Goal: Information Seeking & Learning: Find specific fact

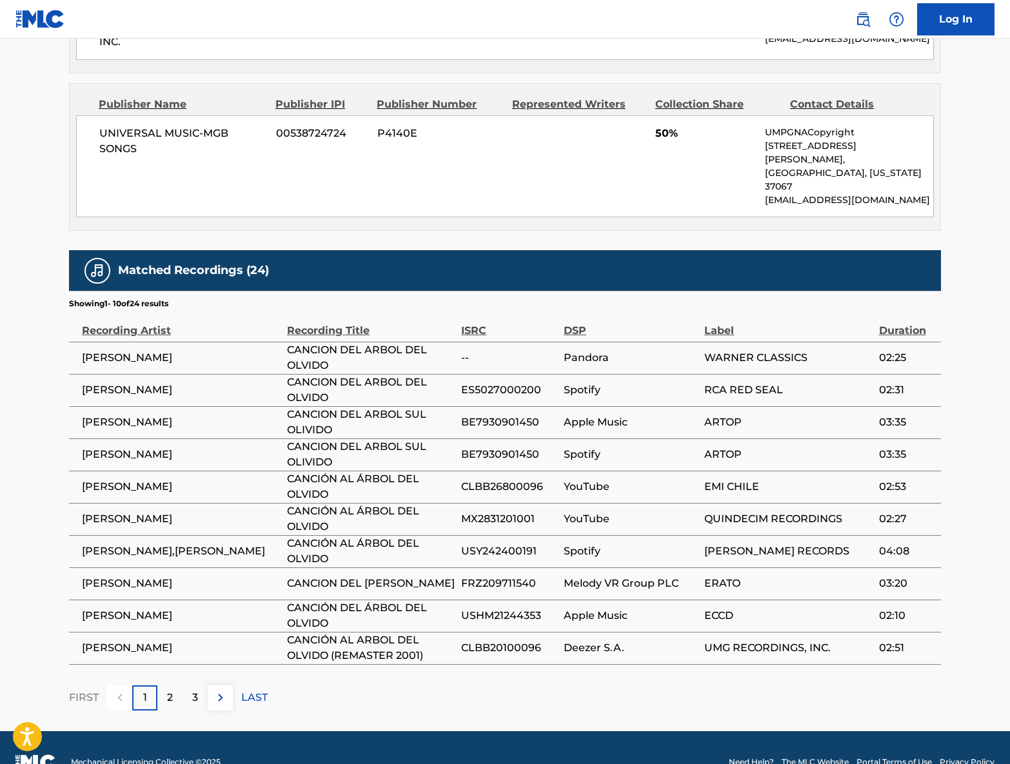
click at [173, 690] on p "2" at bounding box center [170, 697] width 6 height 15
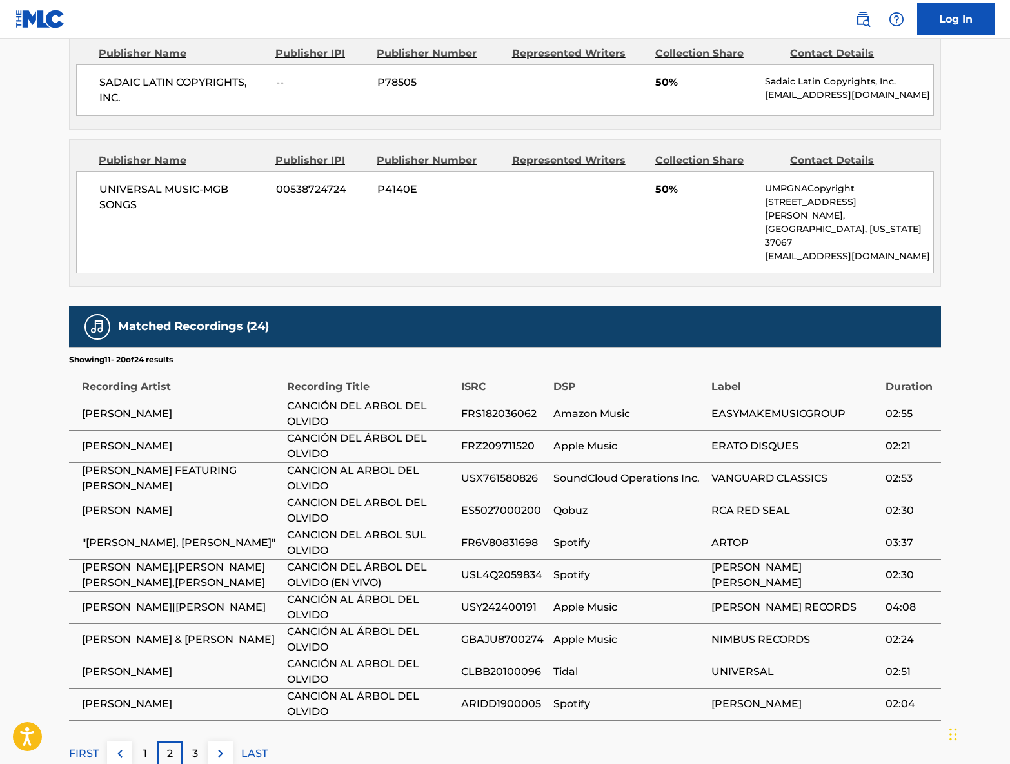
scroll to position [734, 0]
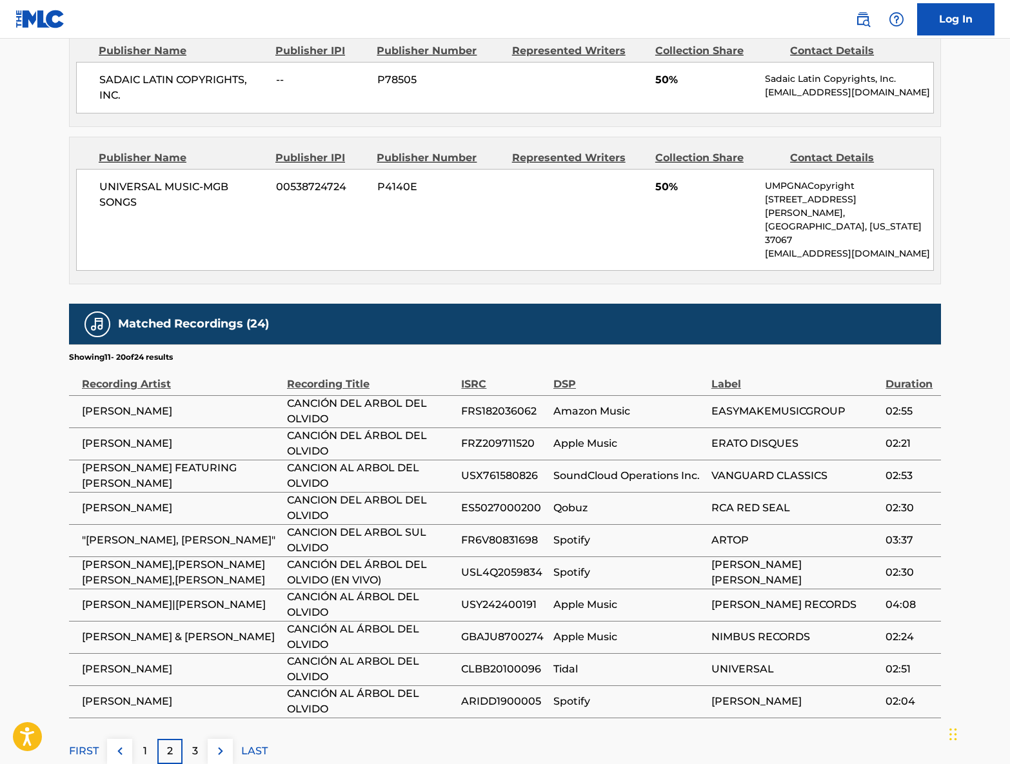
click at [190, 739] on div "3" at bounding box center [194, 751] width 25 height 25
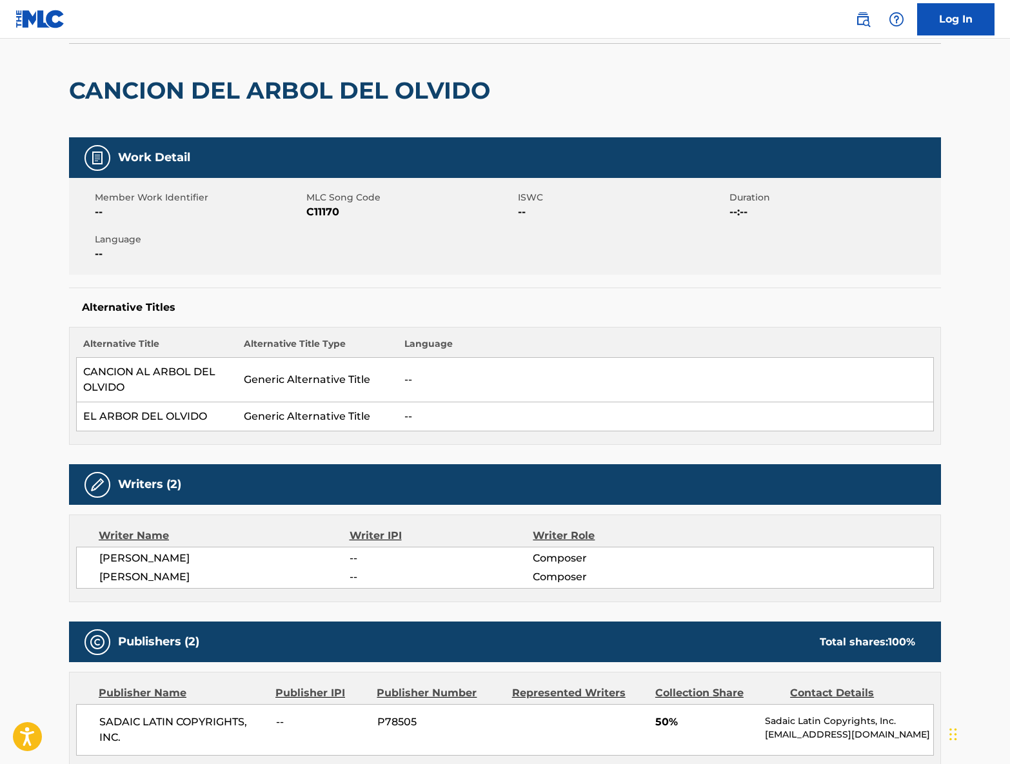
scroll to position [70, 0]
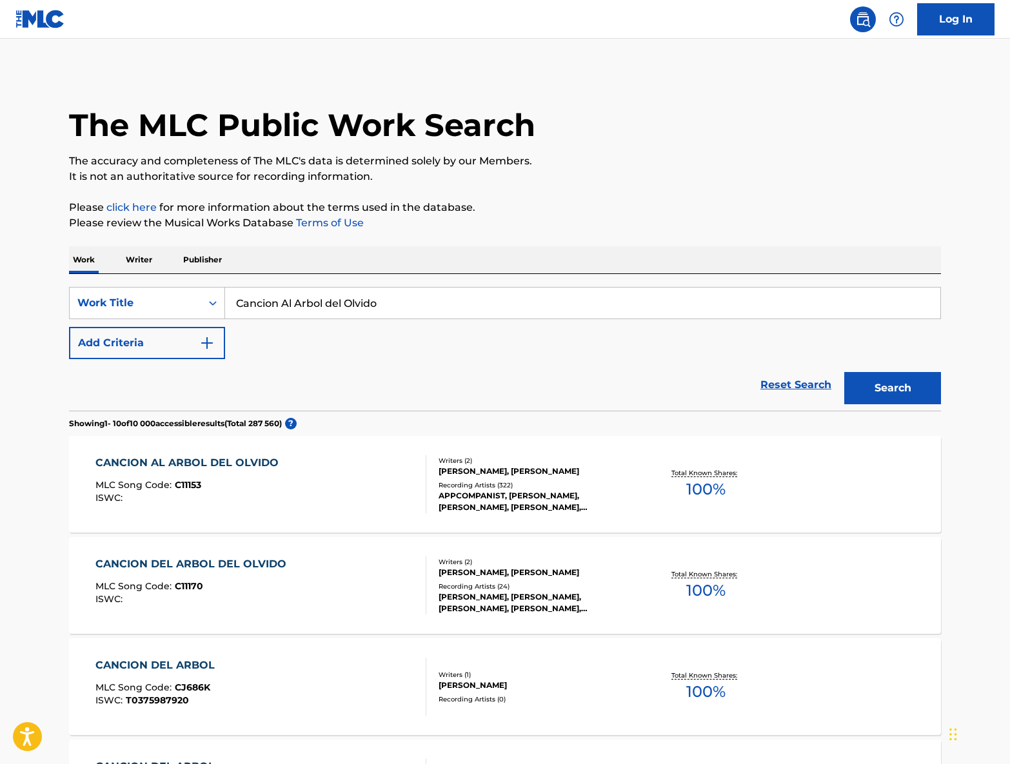
click at [175, 343] on button "Add Criteria" at bounding box center [147, 343] width 156 height 32
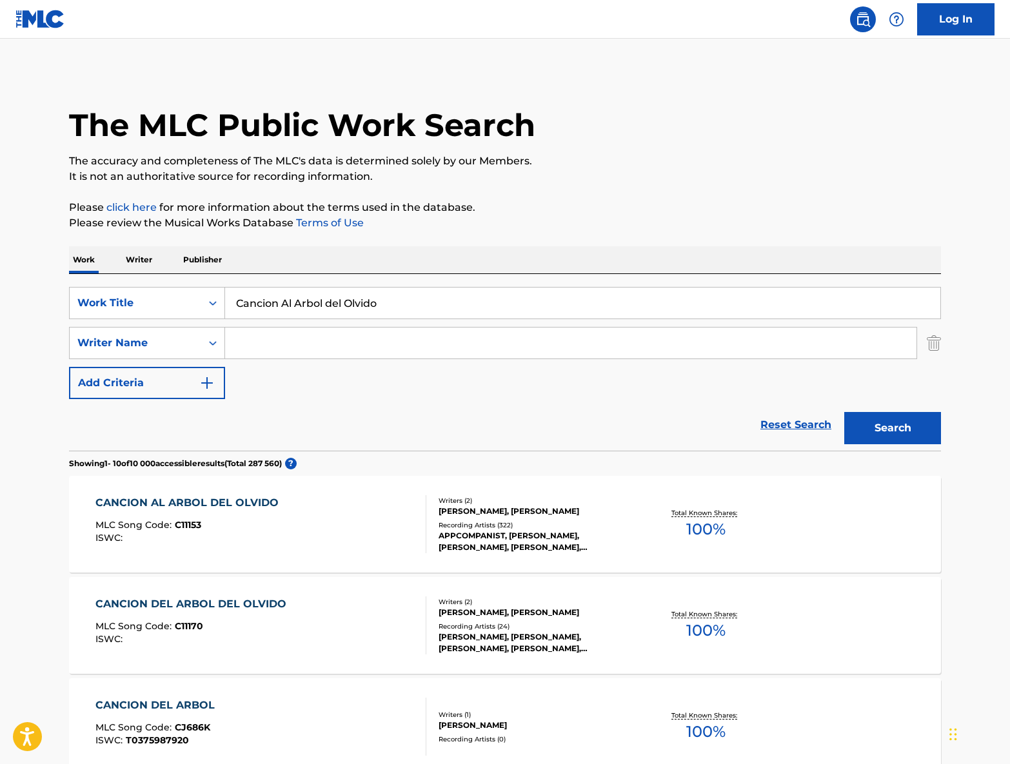
click at [282, 347] on input "Search Form" at bounding box center [570, 342] width 691 height 31
type input "ginastera"
click at [860, 424] on button "Search" at bounding box center [892, 428] width 97 height 32
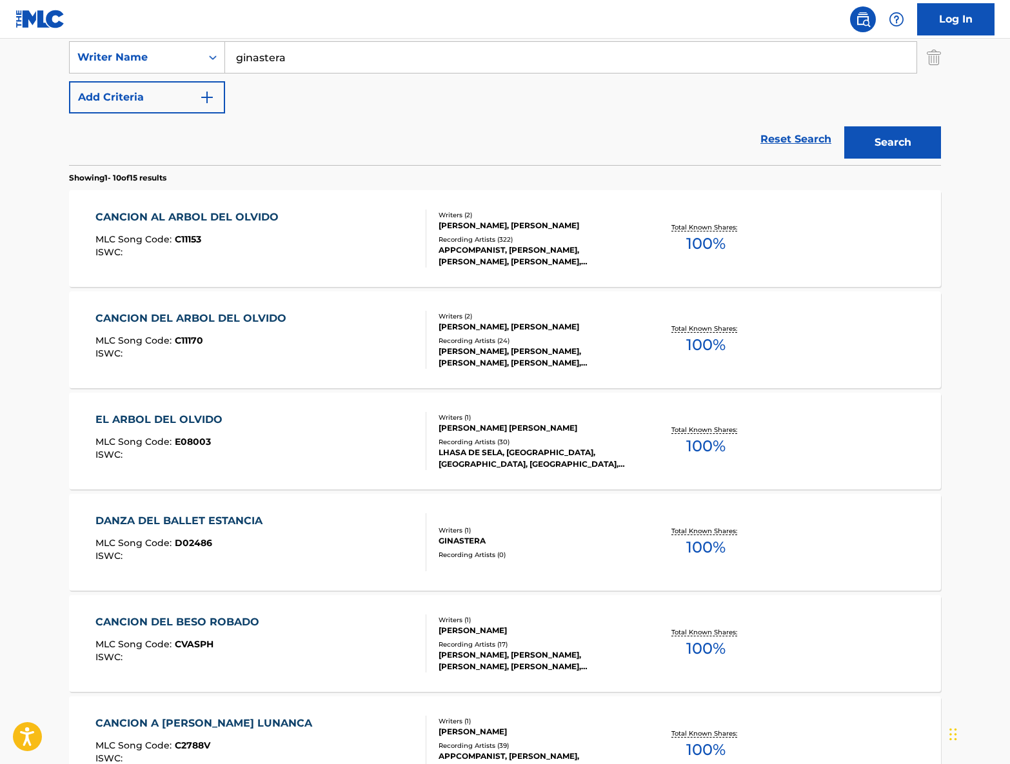
scroll to position [290, 0]
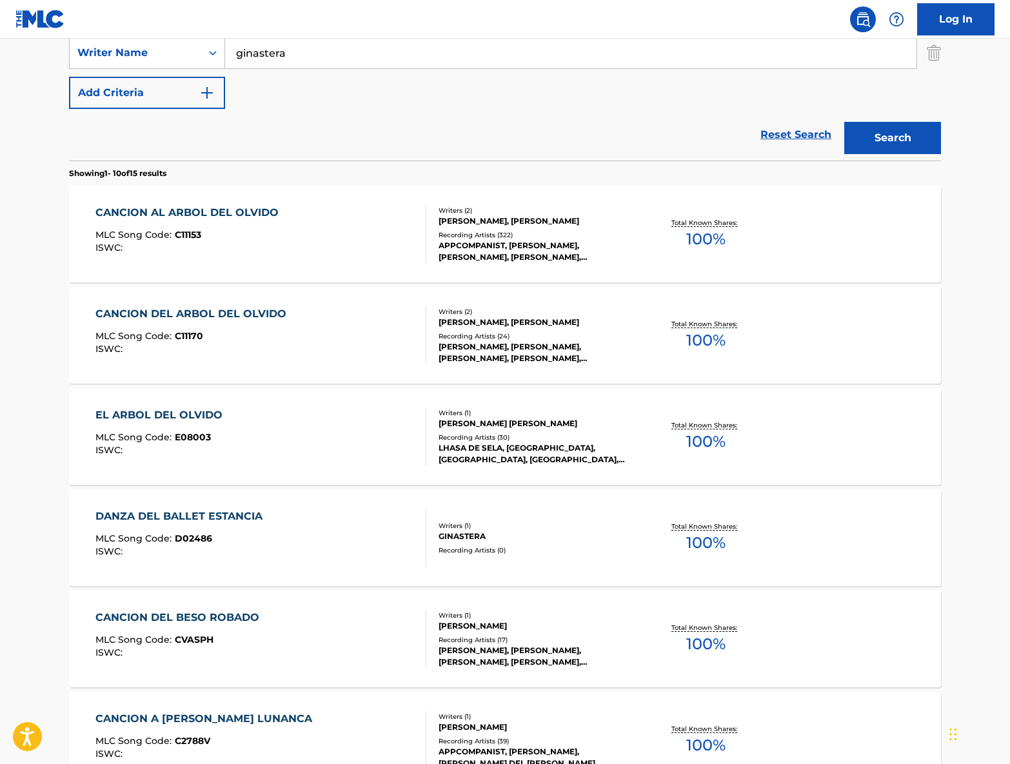
click at [665, 521] on div "Total Known Shares: 100 %" at bounding box center [705, 537] width 145 height 39
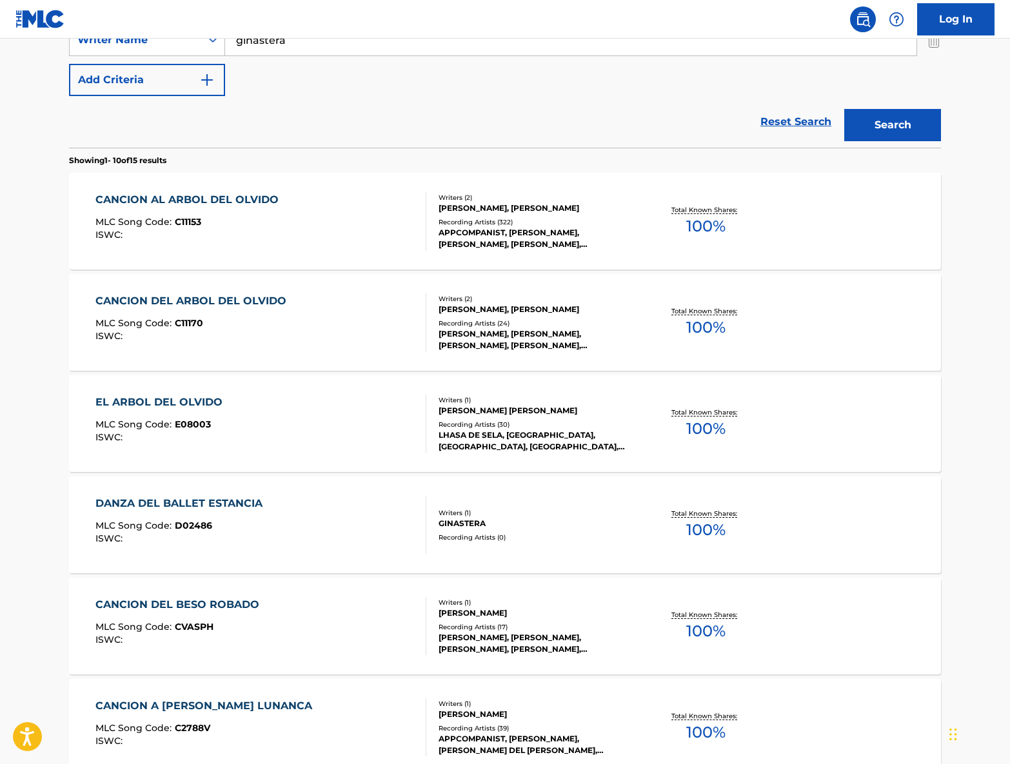
scroll to position [305, 0]
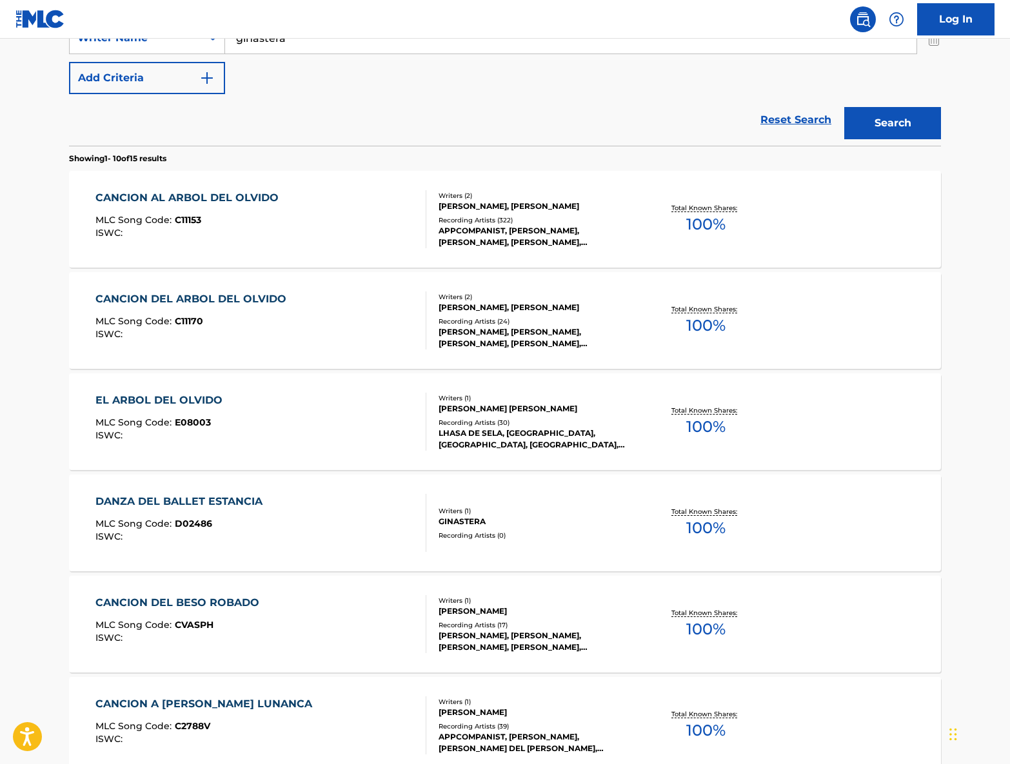
click at [696, 416] on span "100 %" at bounding box center [705, 426] width 39 height 23
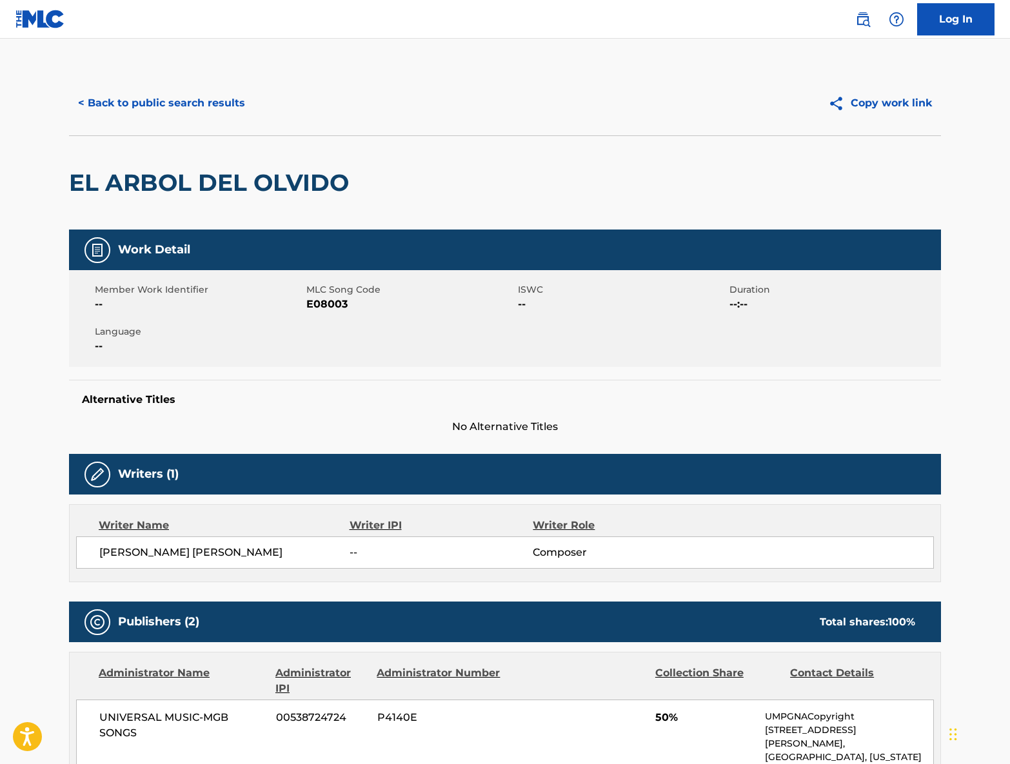
click at [864, 17] on img at bounding box center [862, 19] width 15 height 15
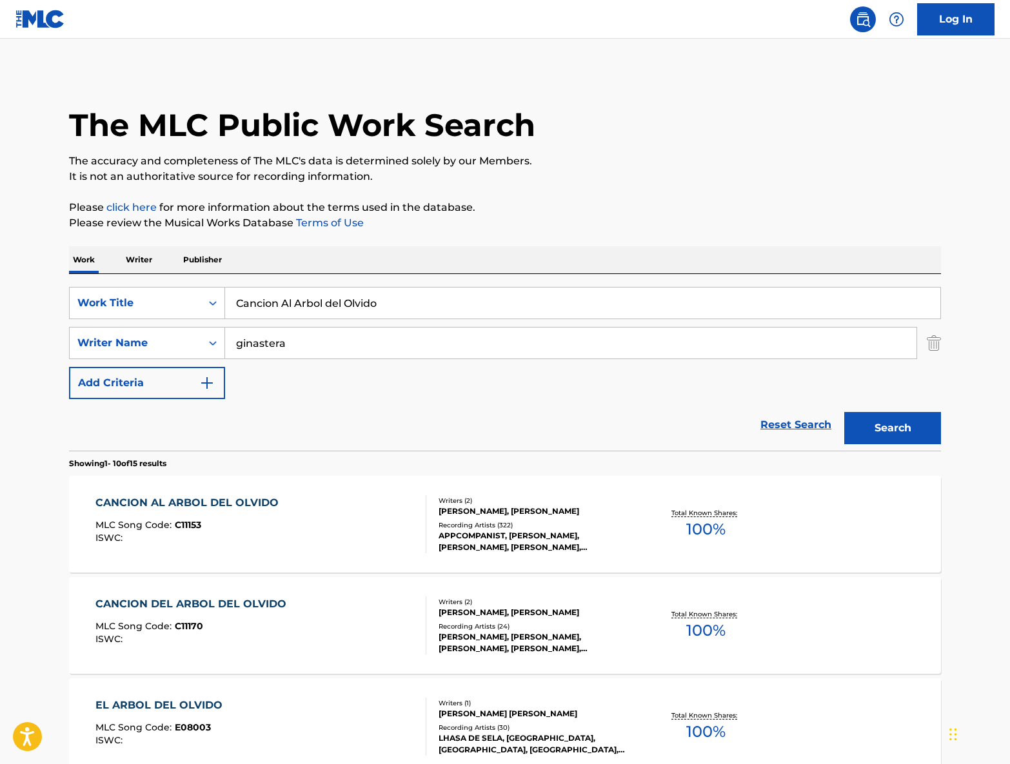
click at [415, 297] on input "Cancion Al Arbol del Olvido" at bounding box center [582, 303] width 715 height 31
drag, startPoint x: 400, startPoint y: 302, endPoint x: 250, endPoint y: 300, distance: 149.6
click at [209, 302] on div "SearchWithCriteria61c2a611-cd2e-4a67-bf7d-e2594361f6c2 Work Title Cancion Al Ar…" at bounding box center [505, 303] width 872 height 32
paste input "Aateny El Nay We [PERSON_NAME]"
type input "Aateny El Nay We [PERSON_NAME]"
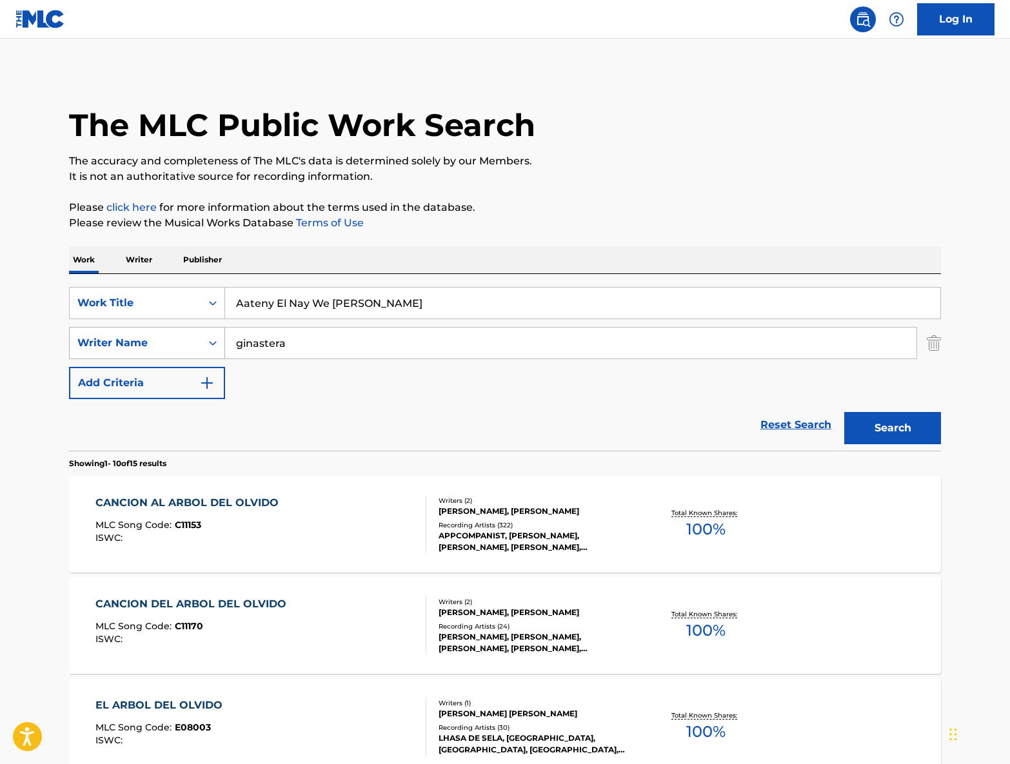
drag, startPoint x: 293, startPoint y: 344, endPoint x: 192, endPoint y: 338, distance: 101.3
click at [192, 338] on div "SearchWithCriteria3305949f-f289-485d-b1ae-f659daf7d83c Writer Name ginastera" at bounding box center [505, 343] width 872 height 32
click at [182, 340] on div "Writer Name" at bounding box center [135, 342] width 116 height 15
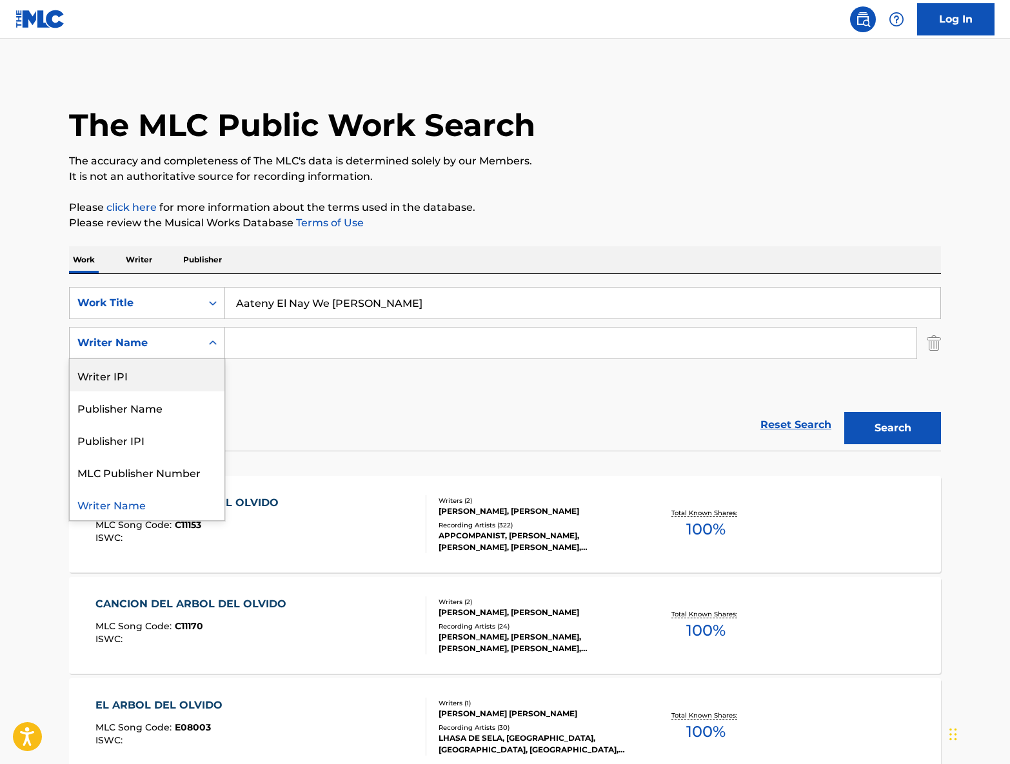
click at [172, 336] on div "Writer Name" at bounding box center [135, 342] width 116 height 15
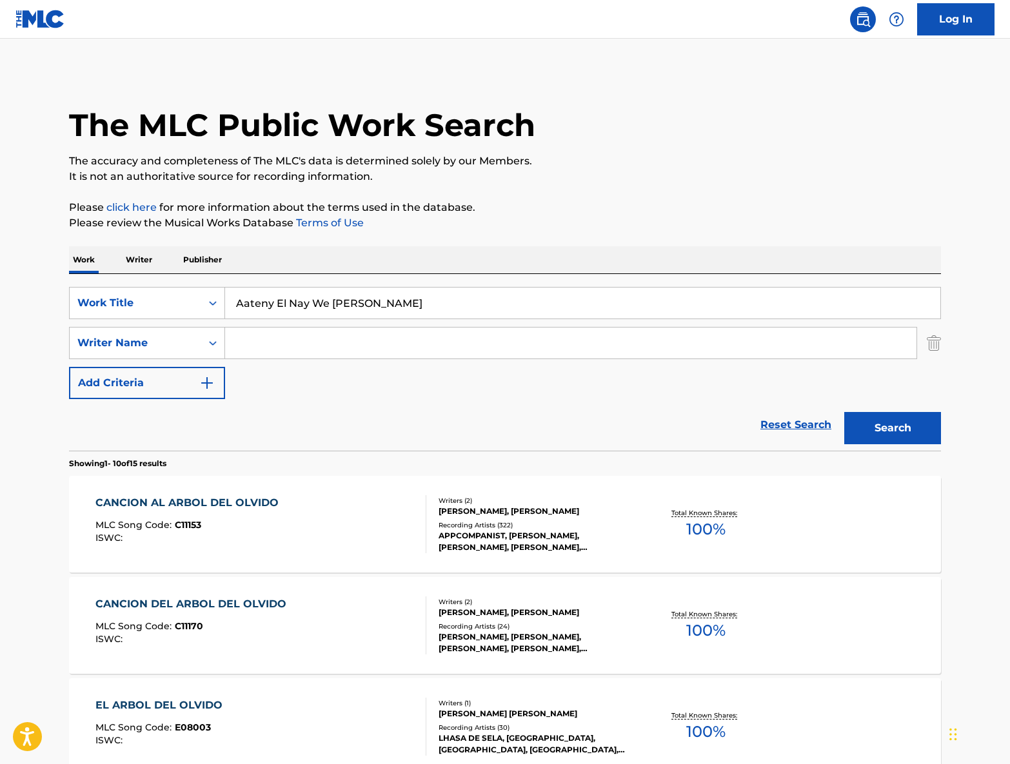
click at [904, 425] on button "Search" at bounding box center [892, 428] width 97 height 32
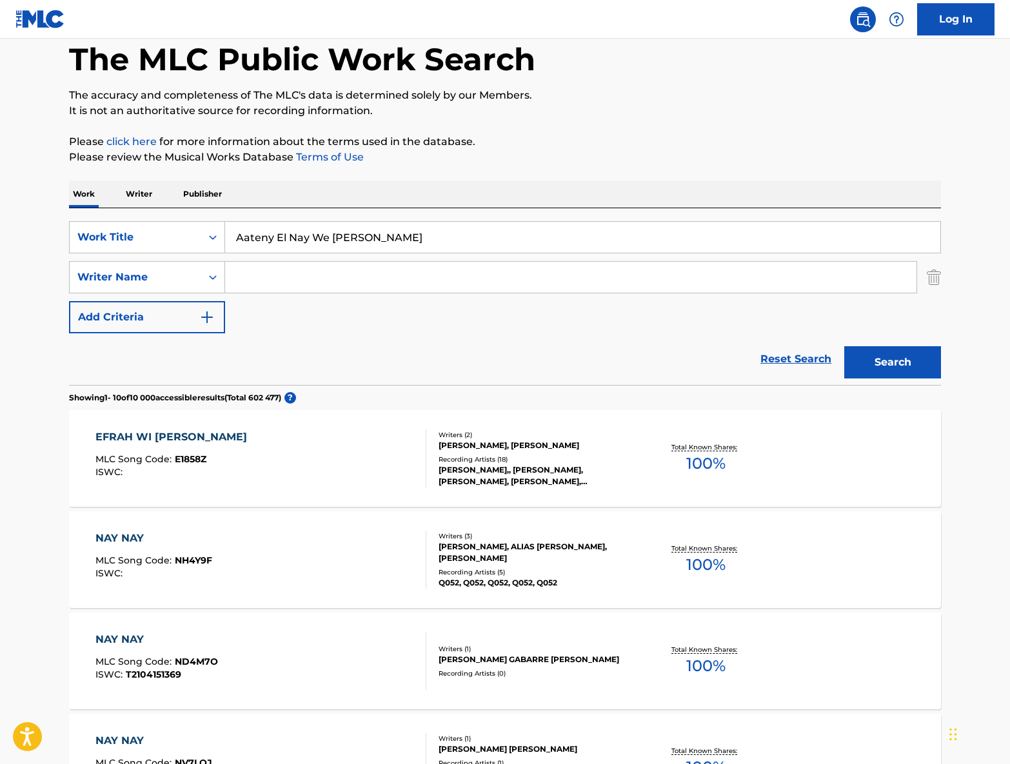
scroll to position [72, 0]
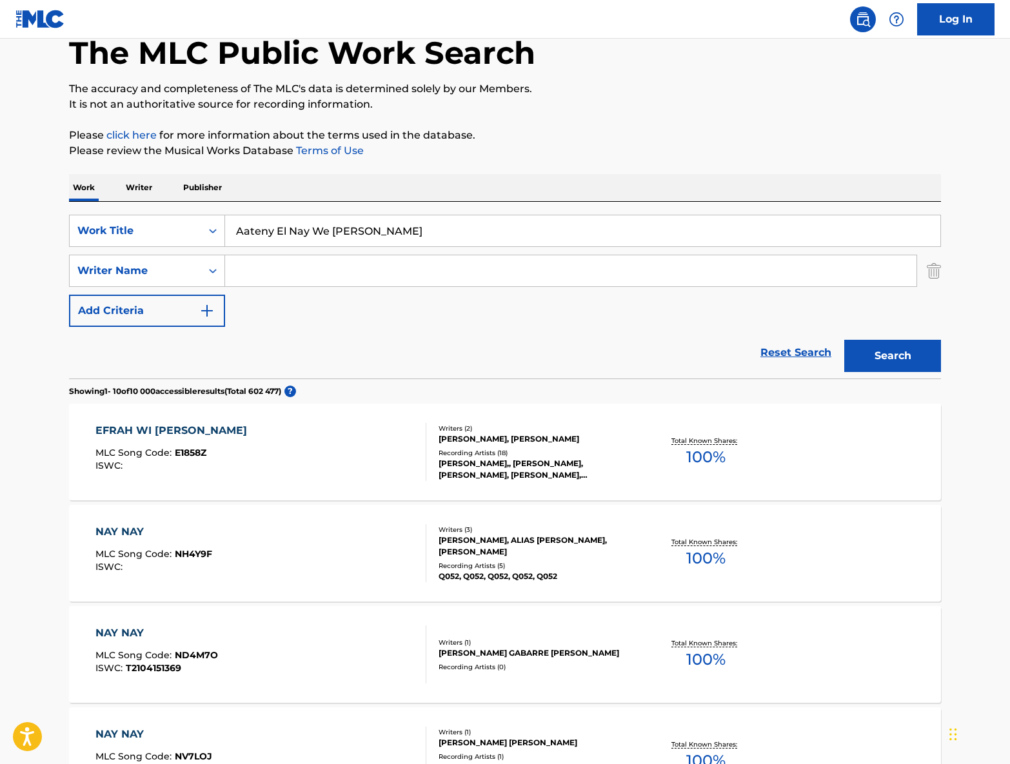
click at [687, 433] on div "Total Known Shares: 100 %" at bounding box center [705, 452] width 145 height 39
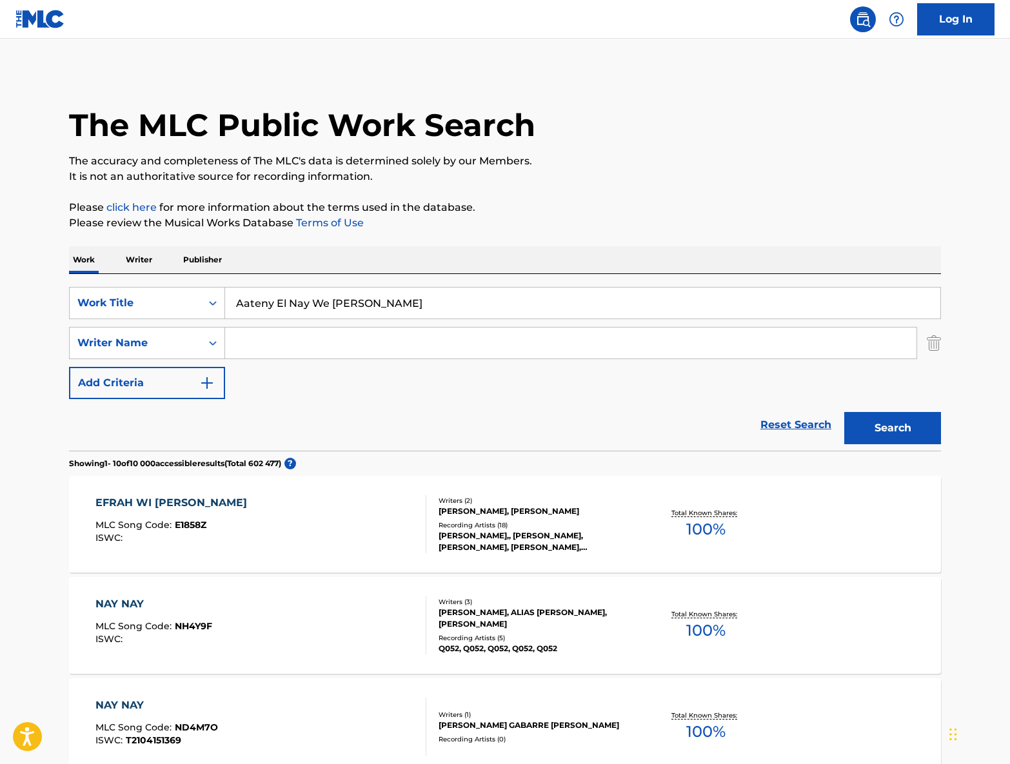
click at [307, 340] on input "Search Form" at bounding box center [570, 342] width 691 height 31
paste input "Hankache"
type input "Hankache"
click at [867, 426] on button "Search" at bounding box center [892, 428] width 97 height 32
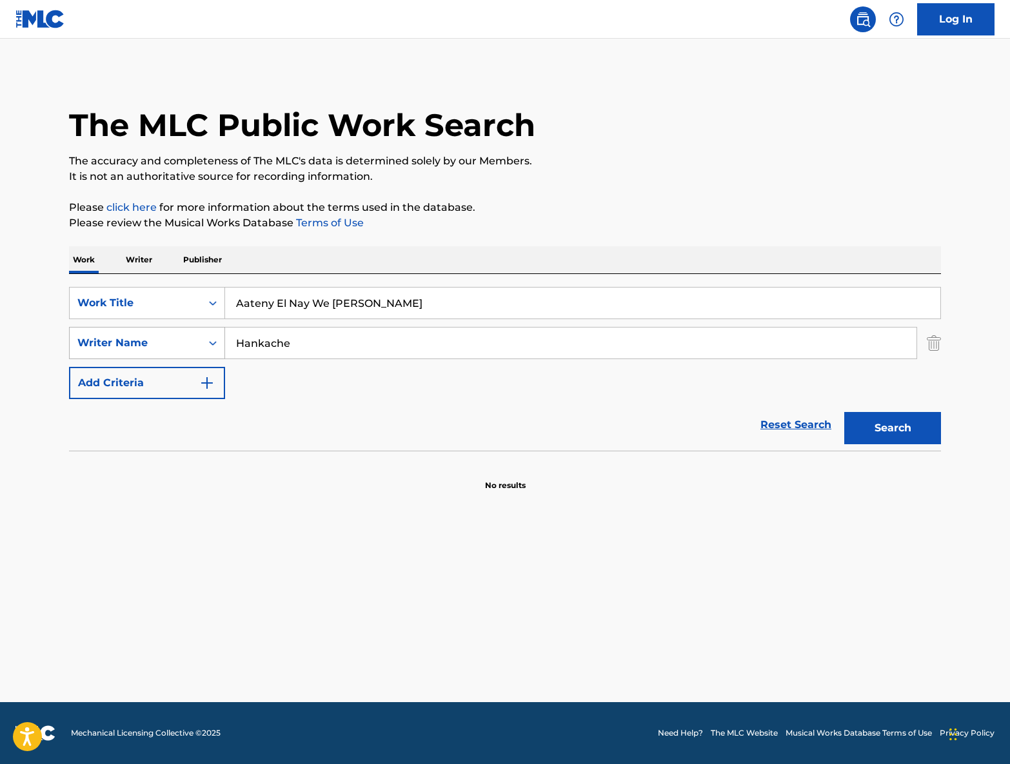
drag, startPoint x: 307, startPoint y: 346, endPoint x: 222, endPoint y: 346, distance: 84.5
click at [222, 346] on div "SearchWithCriteria3305949f-f289-485d-b1ae-f659daf7d83c Writer Name [PERSON_NAME]" at bounding box center [505, 343] width 872 height 32
drag, startPoint x: 572, startPoint y: 300, endPoint x: 565, endPoint y: 301, distance: 7.2
click at [570, 300] on input "Aateny El Nay We [PERSON_NAME]" at bounding box center [582, 303] width 715 height 31
drag, startPoint x: 322, startPoint y: 302, endPoint x: 261, endPoint y: 302, distance: 61.2
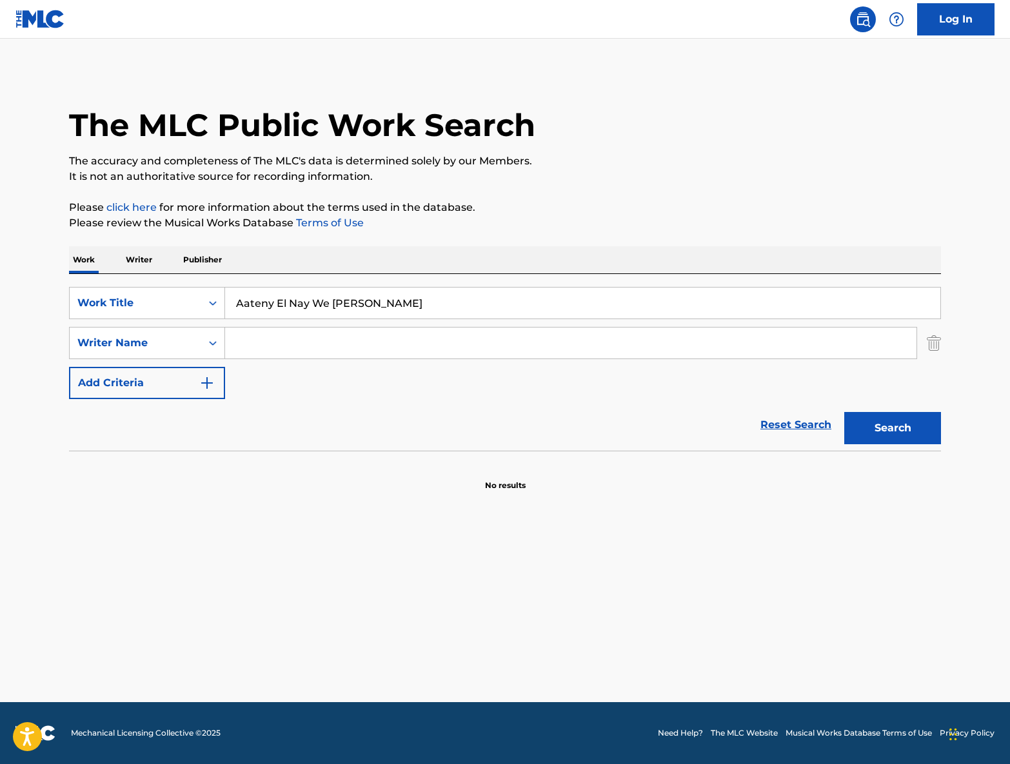
click at [215, 302] on div "SearchWithCriteria61c2a611-cd2e-4a67-bf7d-e2594361f6c2 Work Title Aateny El Nay…" at bounding box center [505, 303] width 872 height 32
paste input "Donne-moi la flûte et chante"
type input "Donne-moi la flûte et chante"
click at [884, 426] on button "Search" at bounding box center [892, 428] width 97 height 32
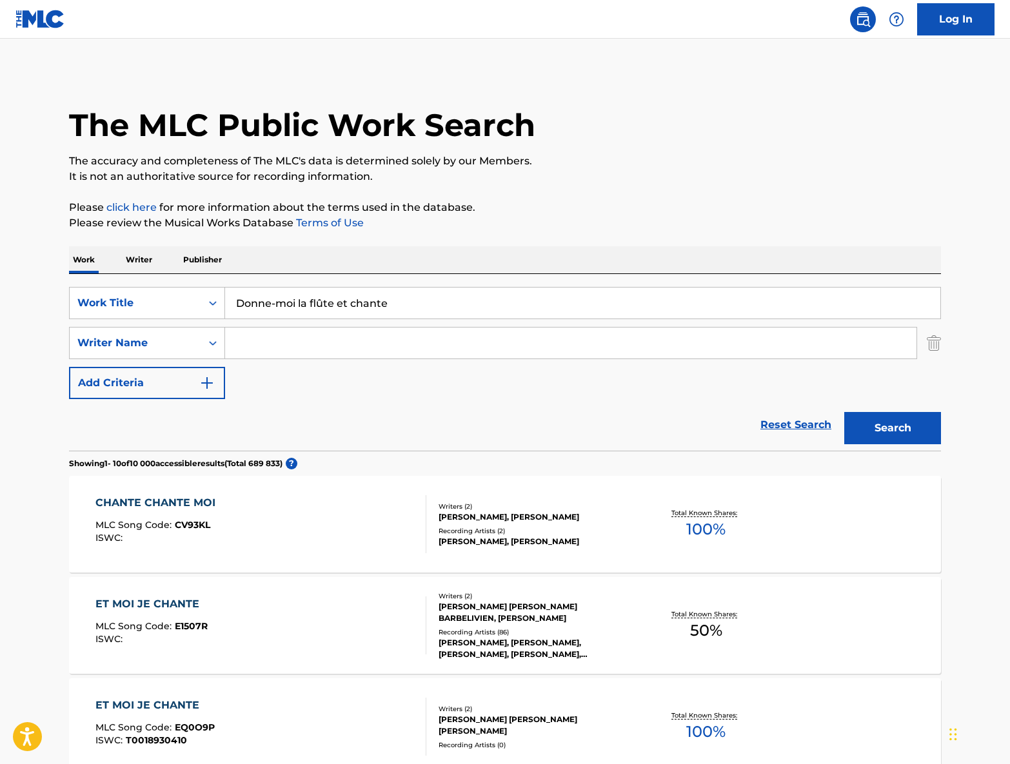
click at [285, 338] on input "Search Form" at bounding box center [570, 342] width 691 height 31
paste input "Hankache"
type input "Hankache"
click at [904, 424] on button "Search" at bounding box center [892, 428] width 97 height 32
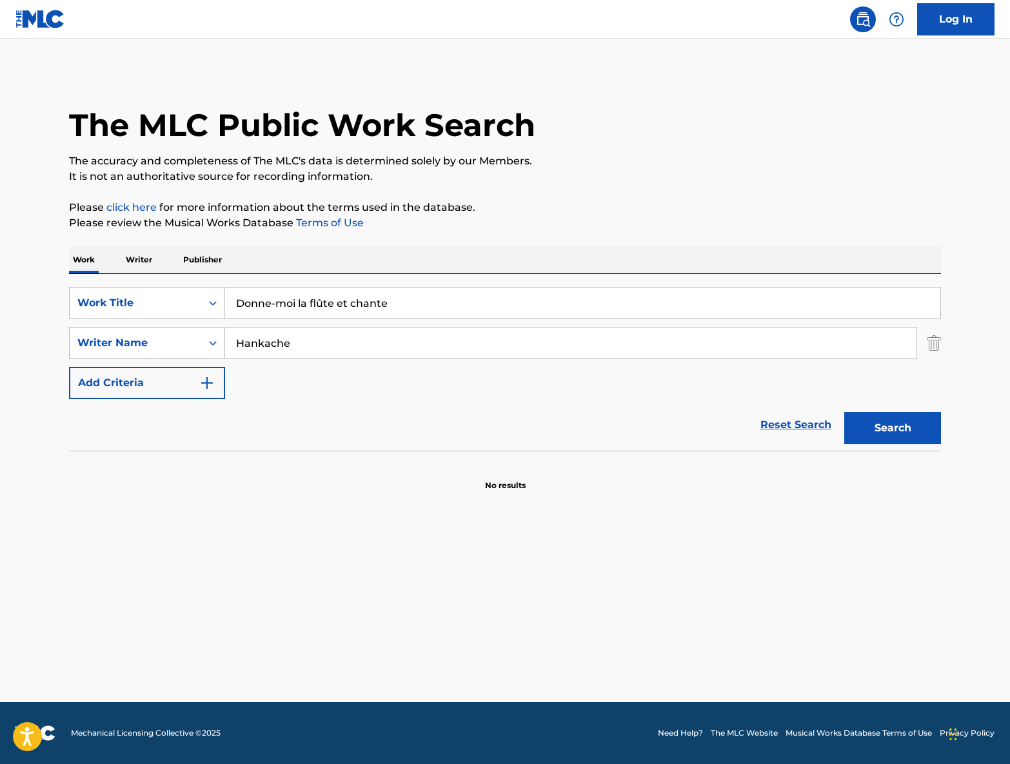
drag, startPoint x: 333, startPoint y: 342, endPoint x: 215, endPoint y: 333, distance: 118.3
click at [219, 333] on div "SearchWithCriteria3305949f-f289-485d-b1ae-f659daf7d83c Writer Name [PERSON_NAME]" at bounding box center [505, 343] width 872 height 32
click at [322, 346] on input "Search Form" at bounding box center [570, 342] width 691 height 31
paste input "Khalil"
type input "Khalil"
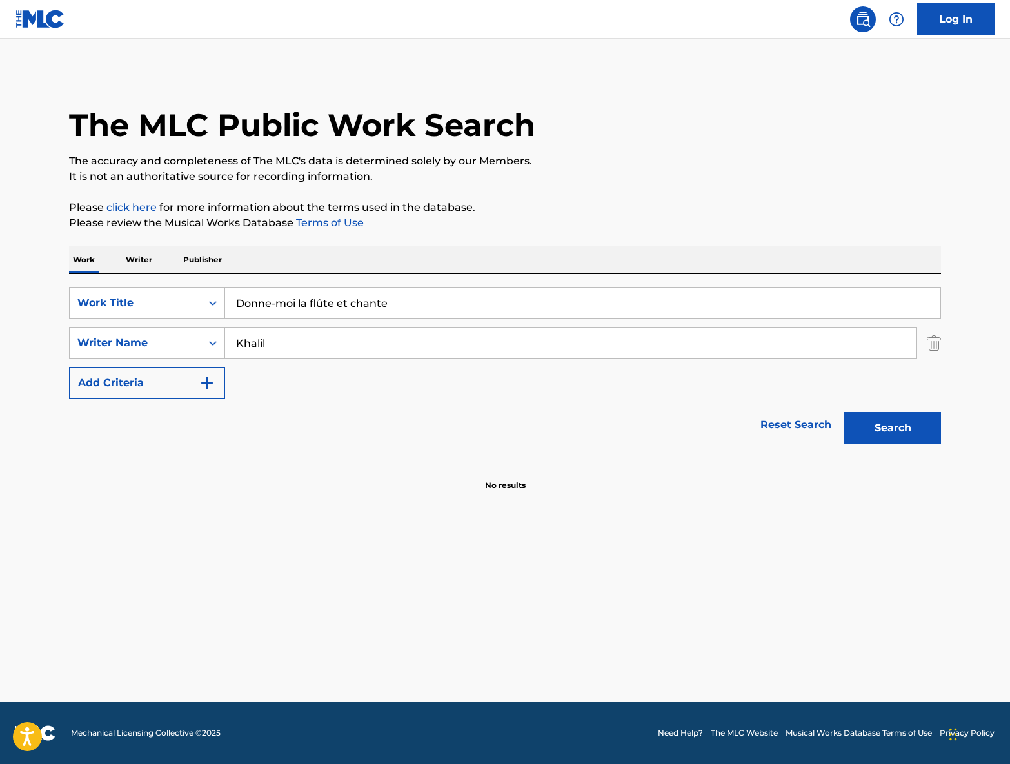
click at [895, 426] on button "Search" at bounding box center [892, 428] width 97 height 32
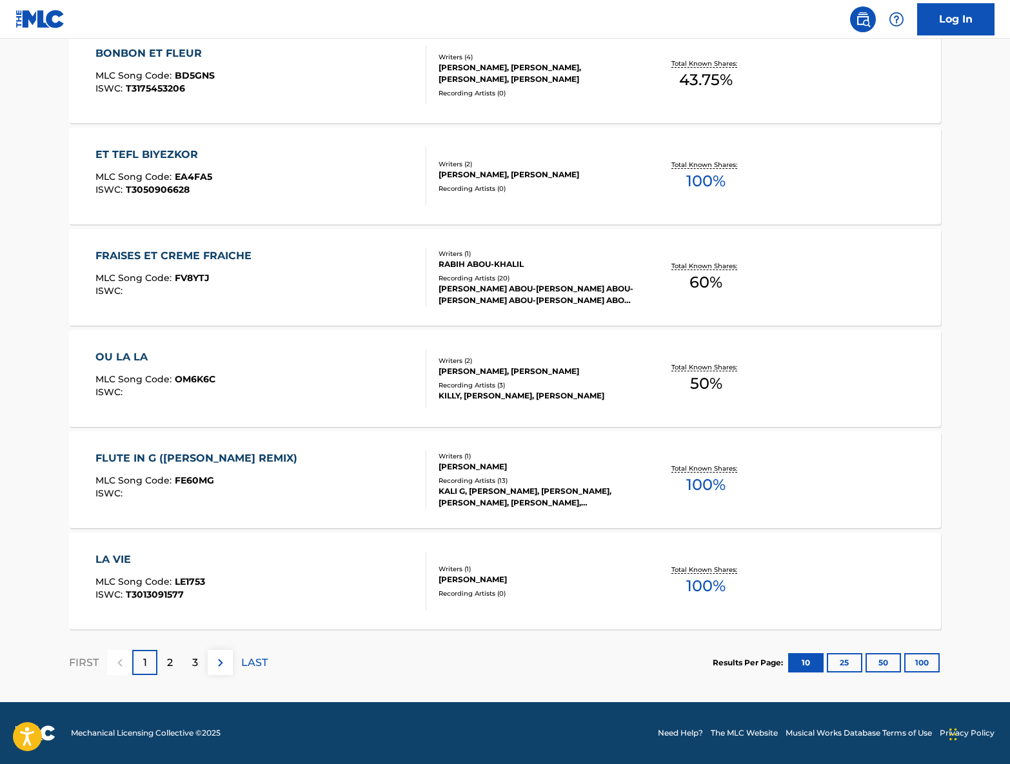
scroll to position [854, 0]
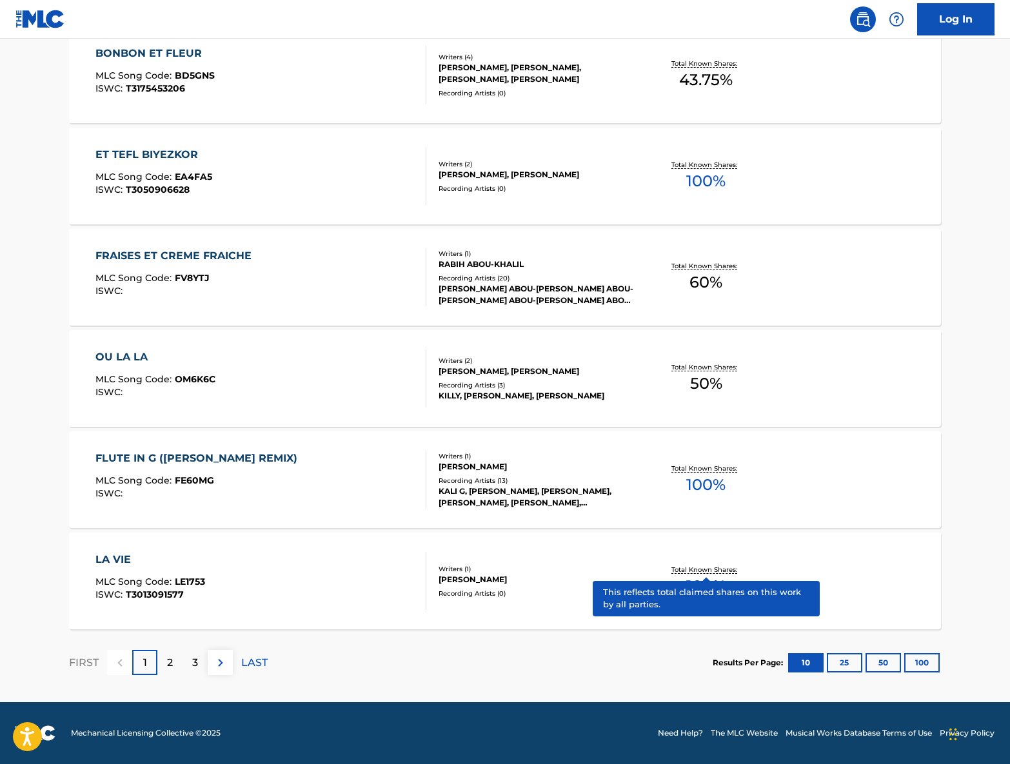
click at [709, 566] on p "Total Known Shares:" at bounding box center [705, 570] width 69 height 10
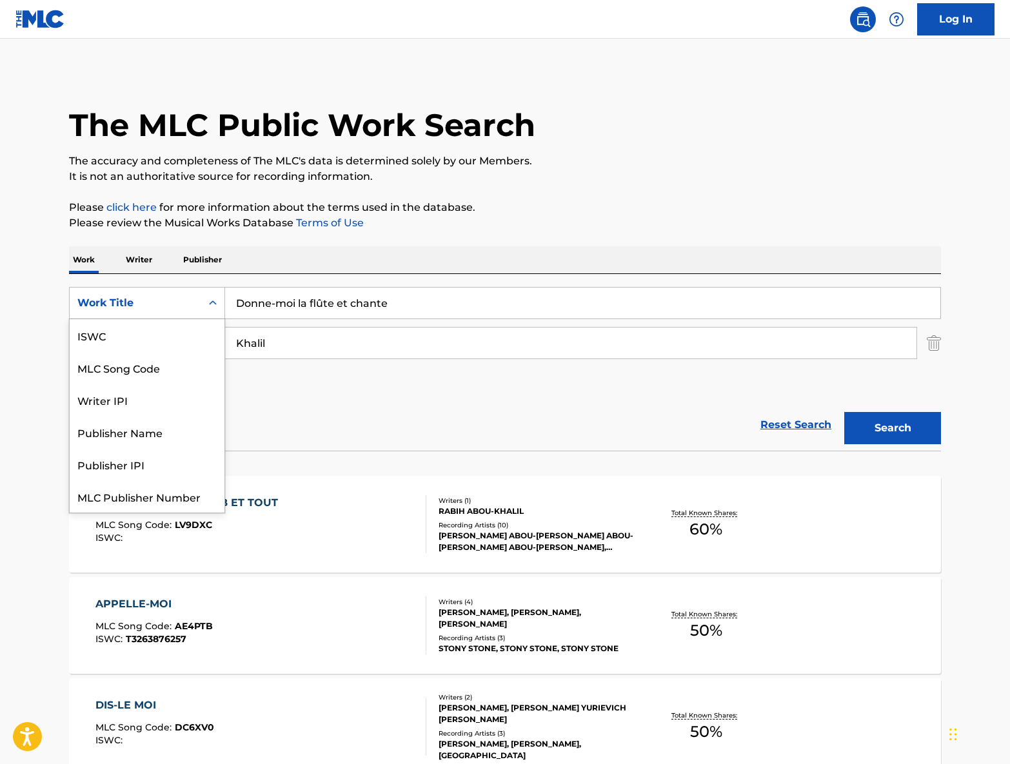
click at [212, 303] on icon "Search Form" at bounding box center [213, 302] width 8 height 5
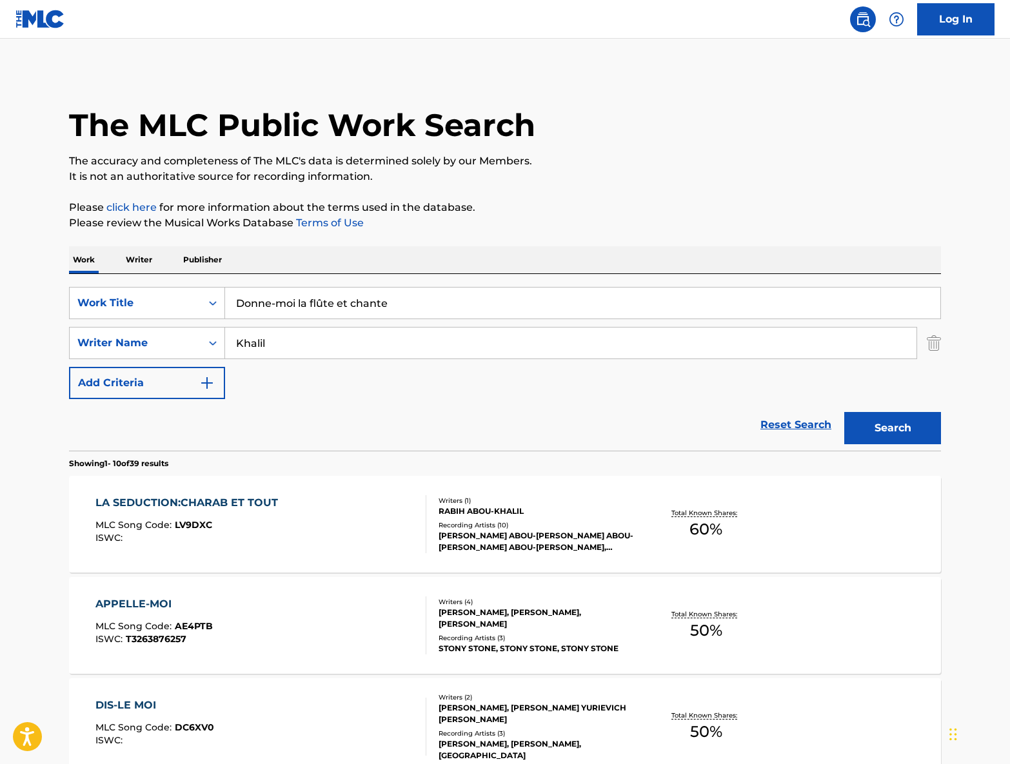
click at [212, 303] on icon "Search Form" at bounding box center [213, 303] width 8 height 5
click at [133, 259] on p "Writer" at bounding box center [139, 259] width 34 height 27
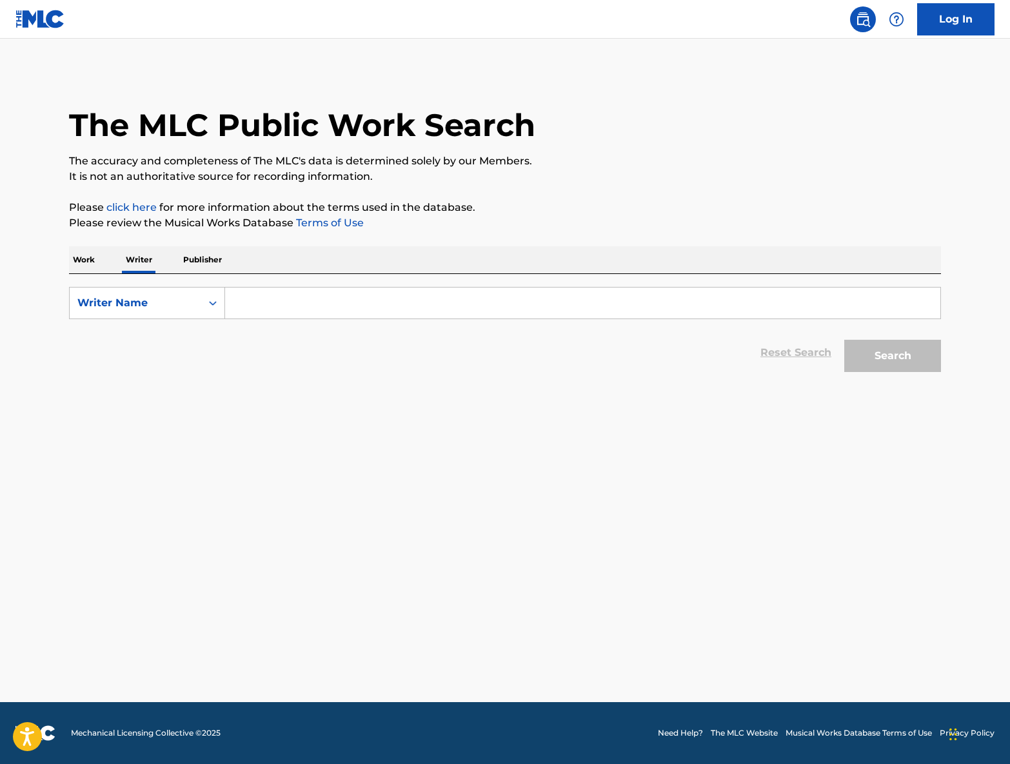
click at [79, 257] on p "Work" at bounding box center [84, 259] width 30 height 27
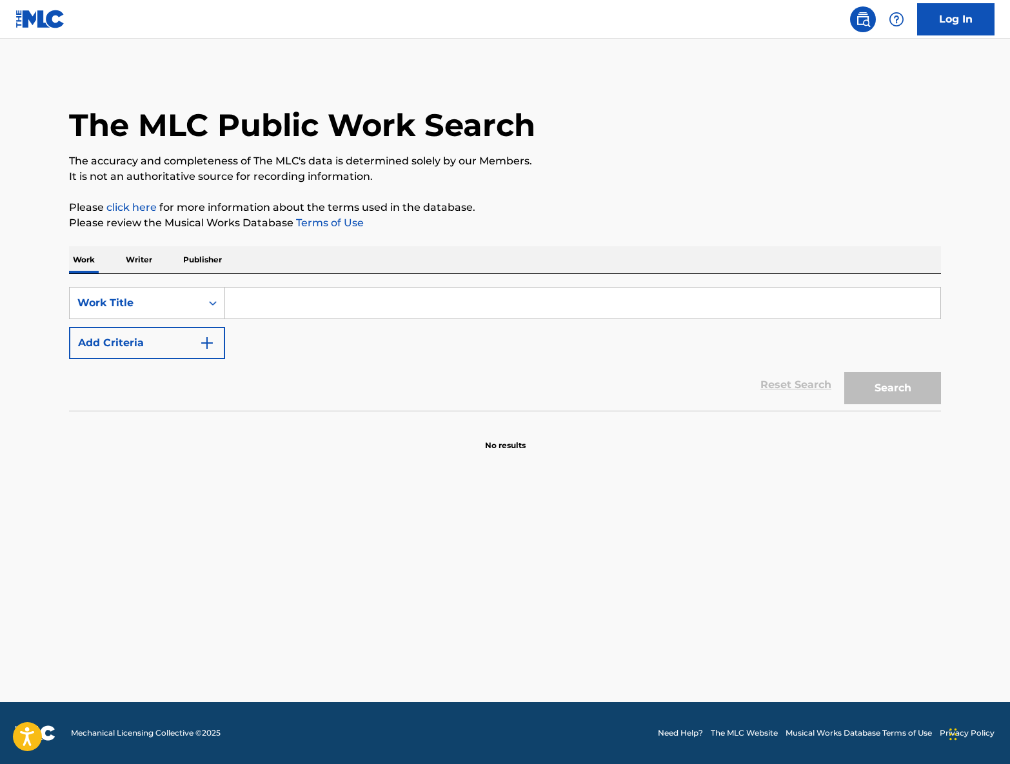
paste input "Aateny El Nay We [PERSON_NAME]"
type input "Aateny El Nay We [PERSON_NAME]"
click at [881, 387] on button "Search" at bounding box center [892, 388] width 97 height 32
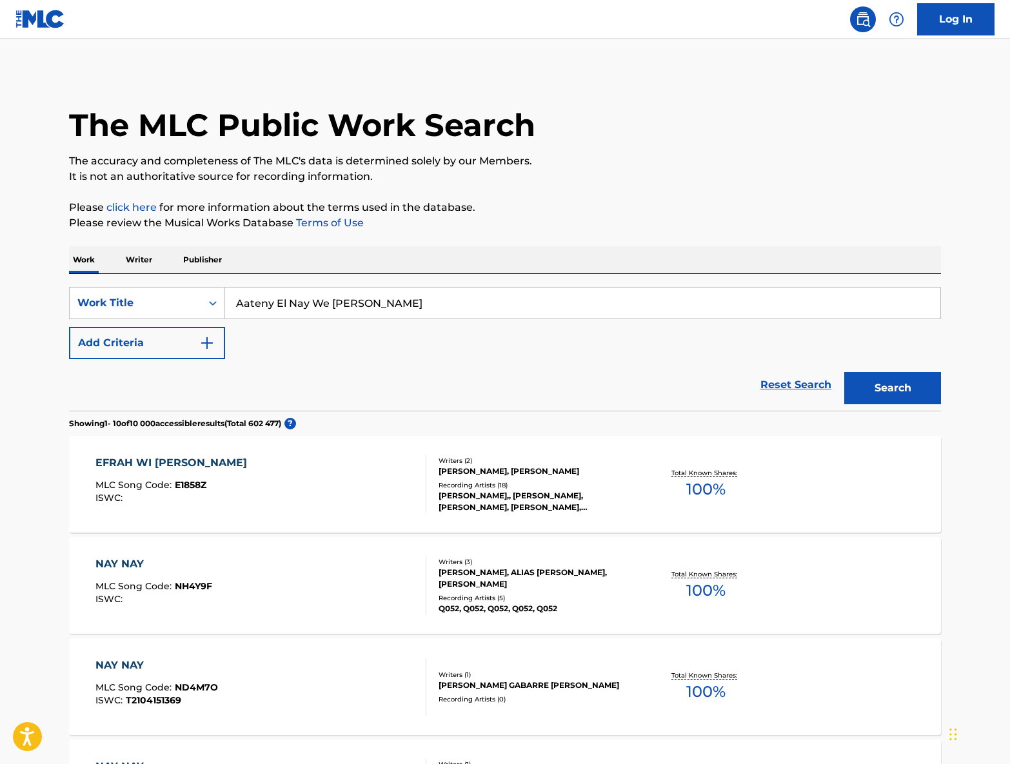
click at [208, 345] on img "Search Form" at bounding box center [206, 342] width 15 height 15
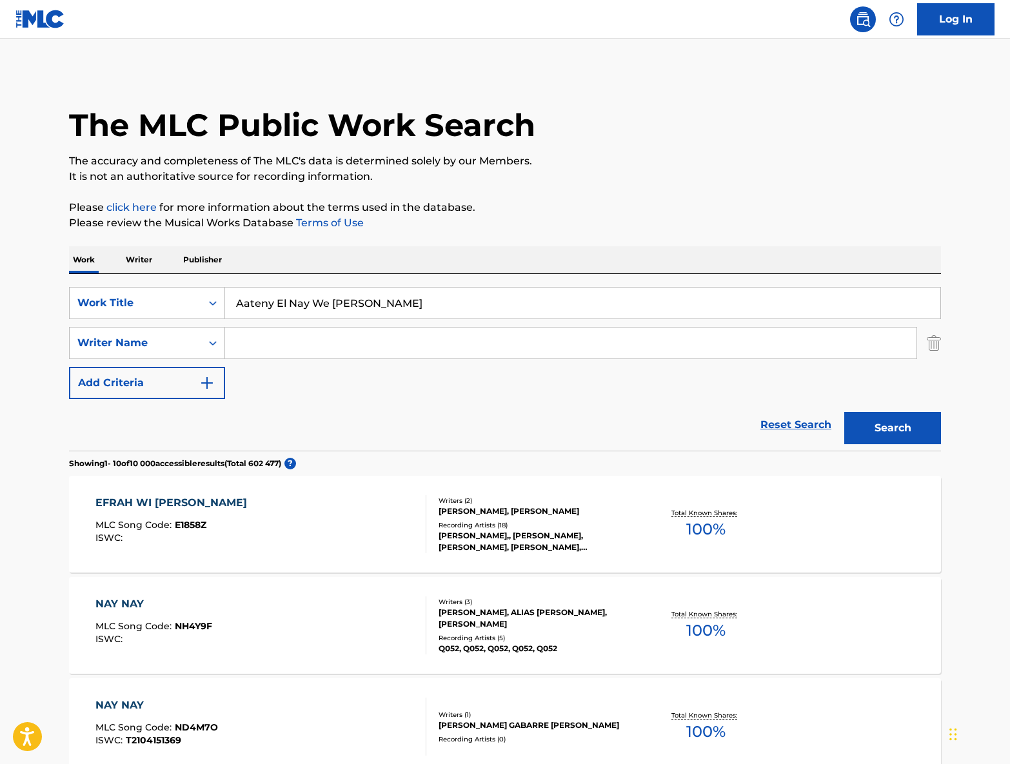
click at [313, 339] on input "Search Form" at bounding box center [570, 342] width 691 height 31
paste input "Najib"
type input "Najib"
click at [899, 422] on button "Search" at bounding box center [892, 428] width 97 height 32
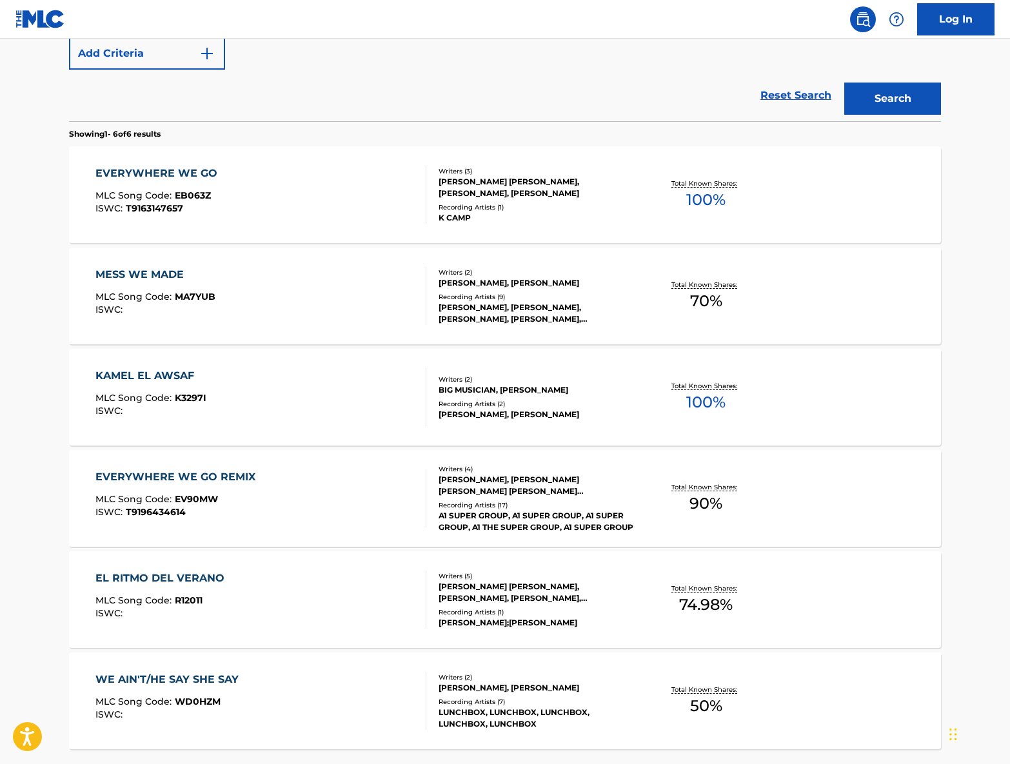
scroll to position [331, 0]
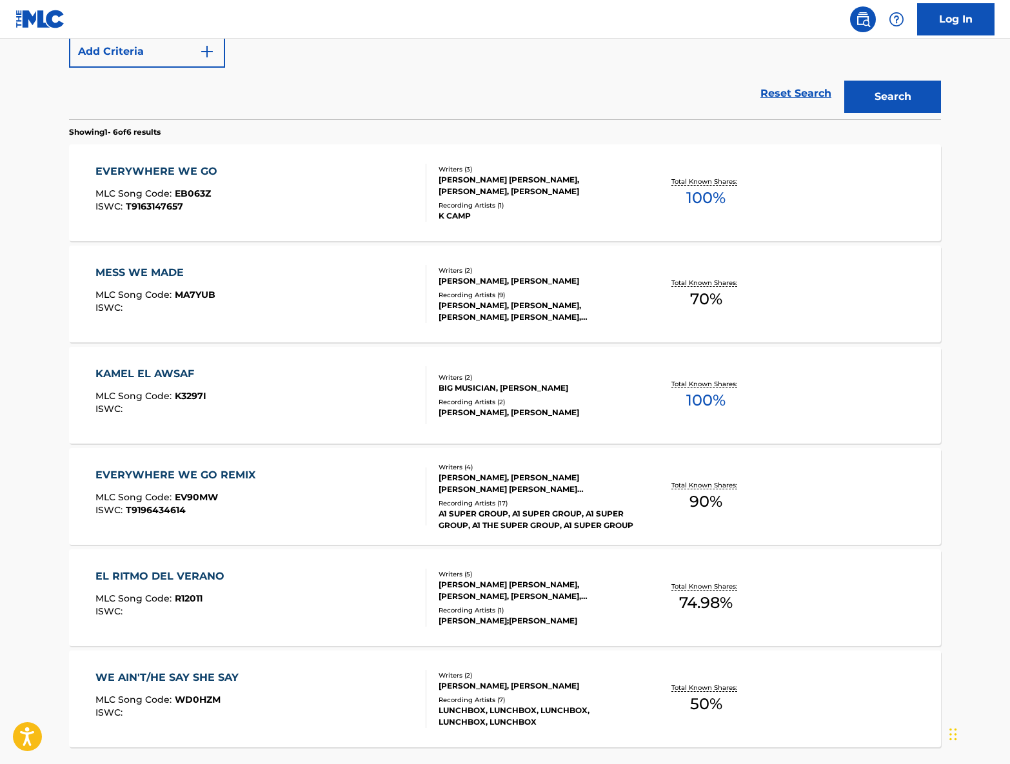
click at [841, 393] on div "KAMEL EL AWSAF MLC Song Code : K3297I ISWC : Writers ( 2 ) BIG MUSICIAN, [PERSO…" at bounding box center [505, 395] width 872 height 97
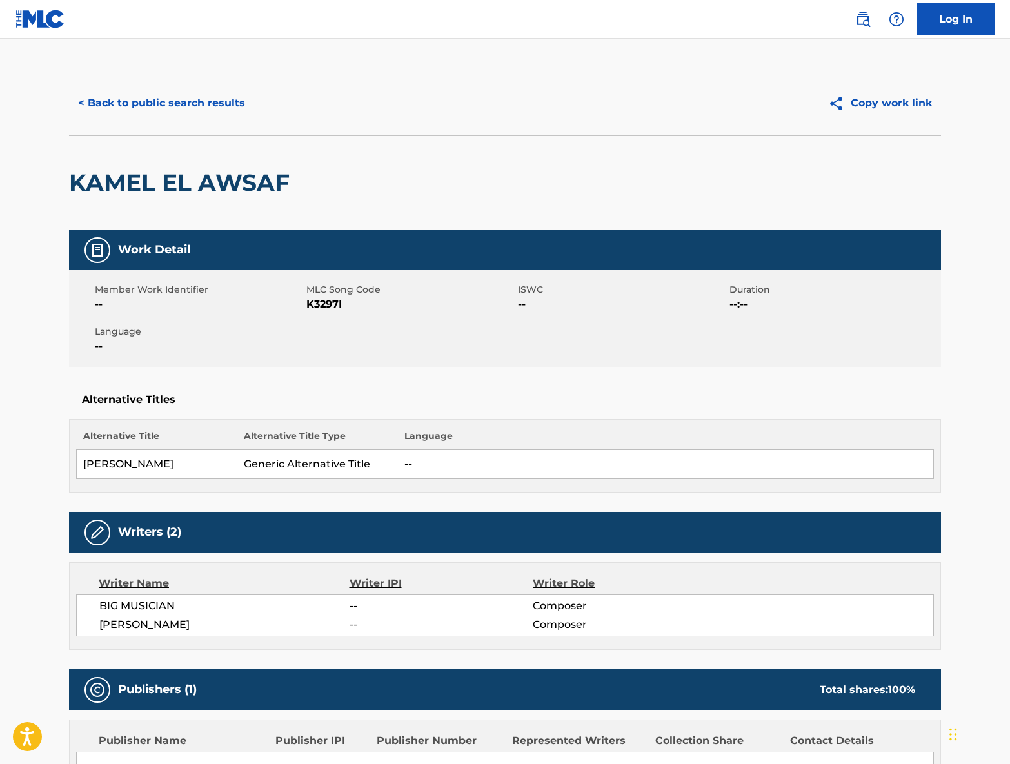
drag, startPoint x: 861, startPoint y: 16, endPoint x: 845, endPoint y: 30, distance: 21.5
click at [861, 18] on img at bounding box center [862, 19] width 15 height 15
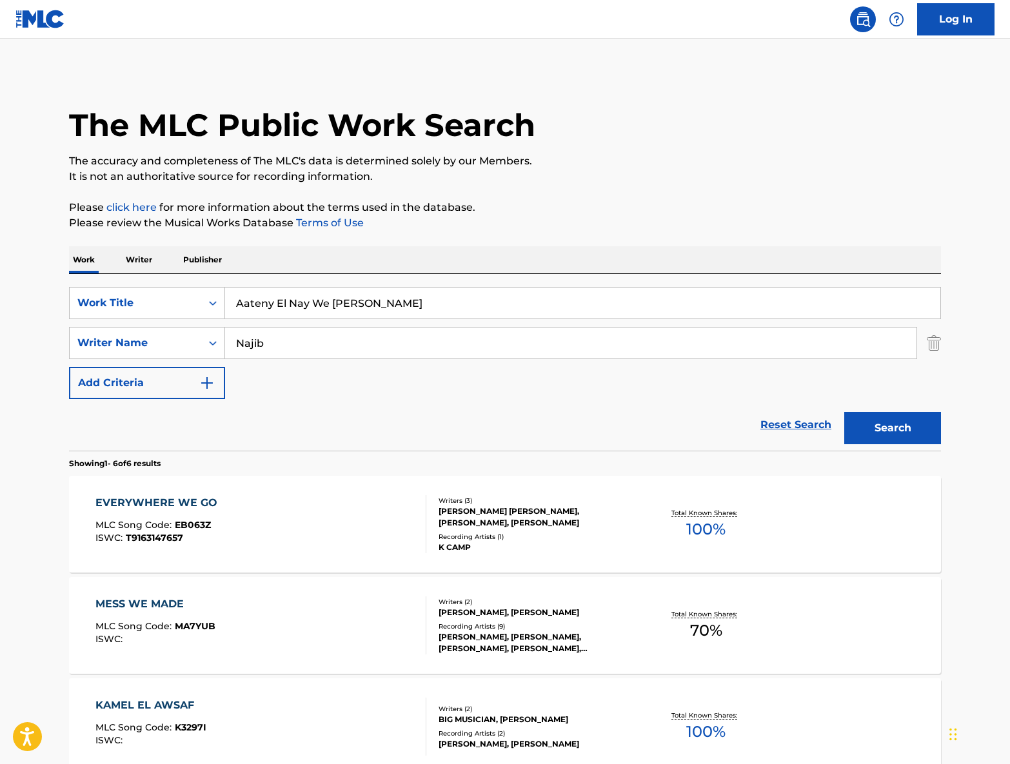
click at [393, 300] on input "Aateny El Nay We [PERSON_NAME]" at bounding box center [582, 303] width 715 height 31
drag, startPoint x: 396, startPoint y: 304, endPoint x: 248, endPoint y: 302, distance: 147.7
click at [171, 302] on div "SearchWithCriteria61c2a611-cd2e-4a67-bf7d-e2594361f6c2 Work Title Aateny El Nay…" at bounding box center [505, 303] width 872 height 32
paste input "Search Form"
click at [237, 304] on input "ateny El Nay We [PERSON_NAME]" at bounding box center [582, 303] width 715 height 31
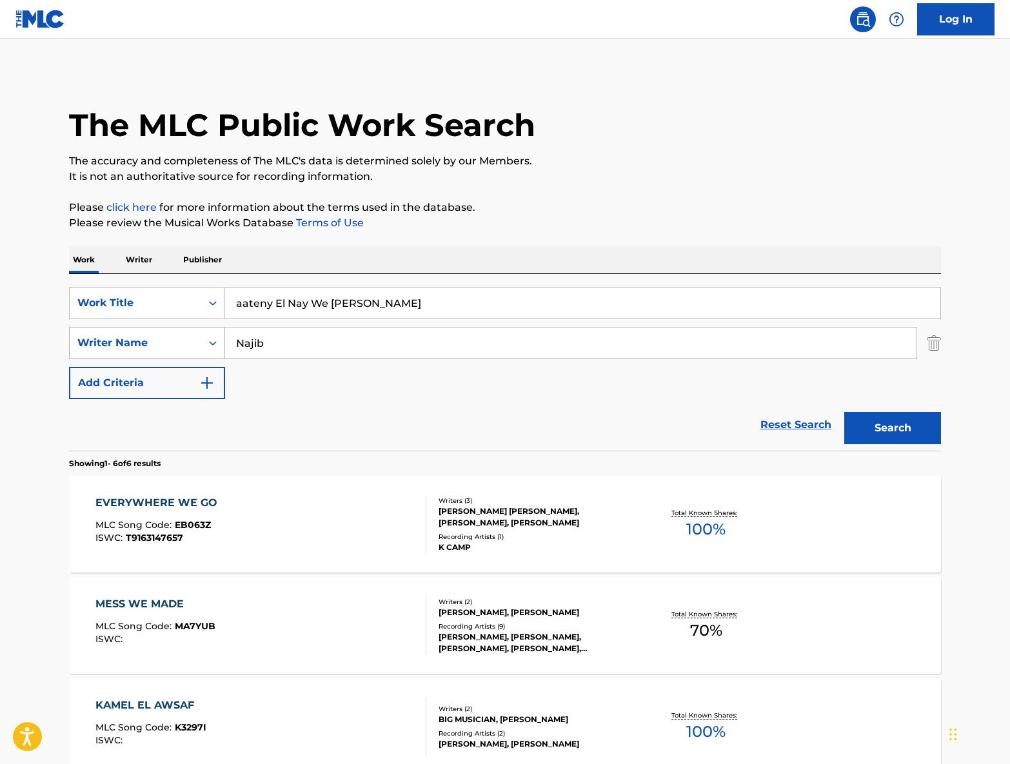
type input "aateny El Nay We [PERSON_NAME]"
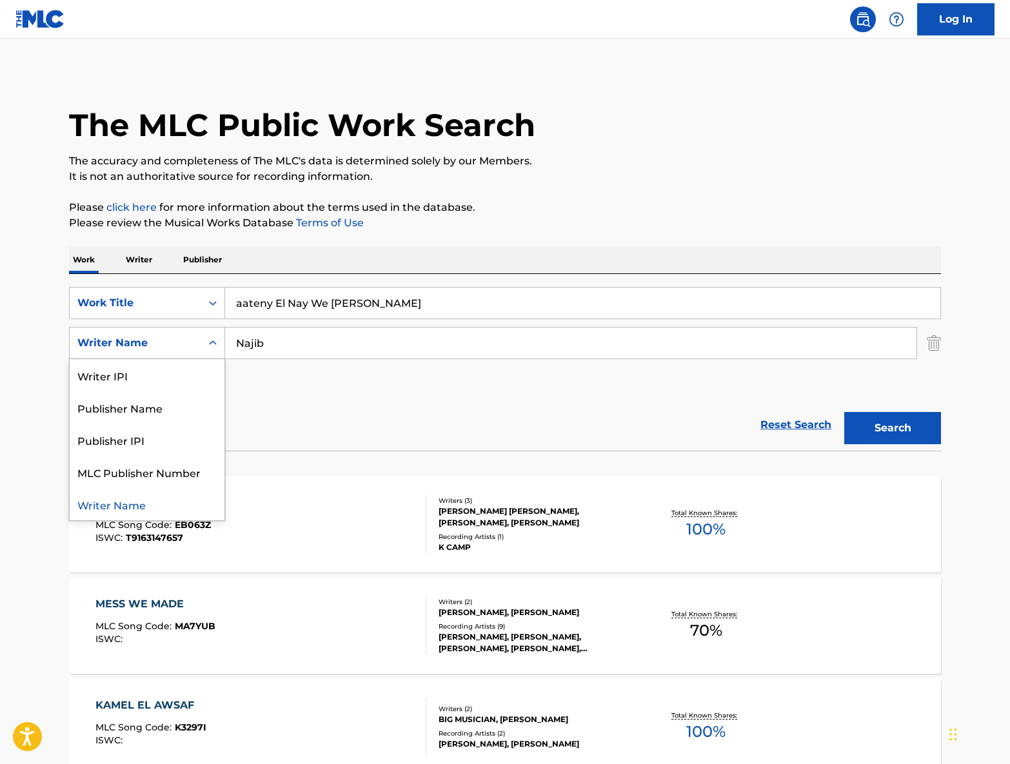
click at [199, 339] on div "Writer Name" at bounding box center [136, 343] width 132 height 24
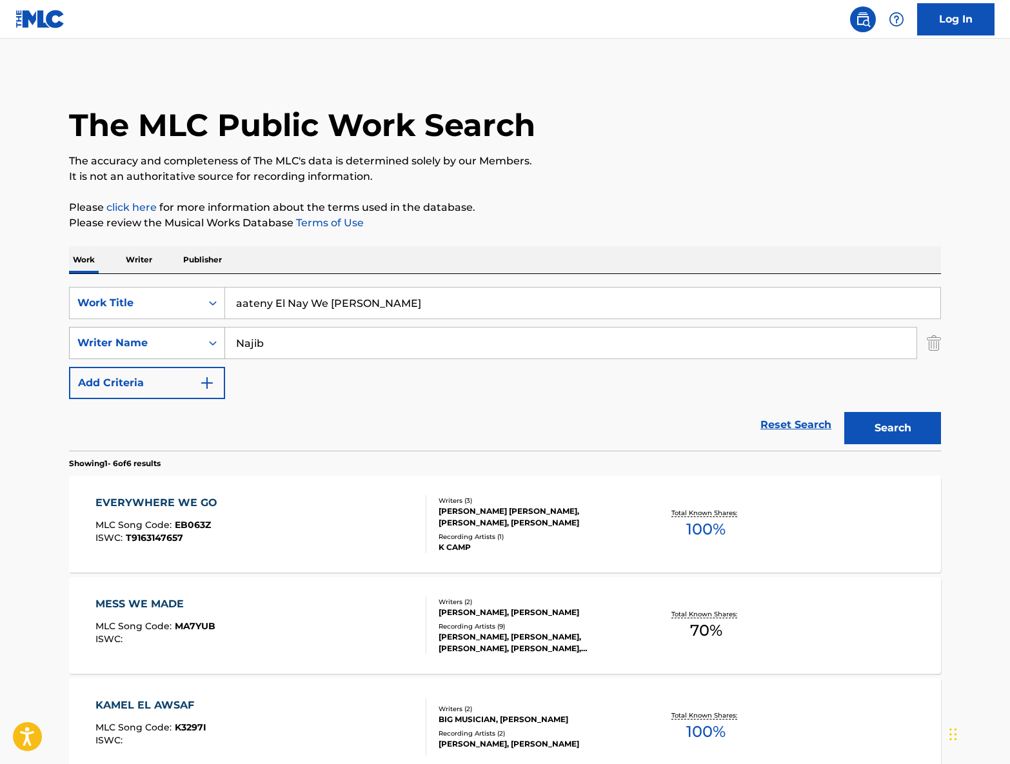
drag, startPoint x: 282, startPoint y: 341, endPoint x: 224, endPoint y: 341, distance: 58.7
click at [224, 341] on div "SearchWithCriteria3305949f-f289-485d-b1ae-f659daf7d83c Writer Name [PERSON_NAME]" at bounding box center [505, 343] width 872 height 32
click at [159, 376] on button "Add Criteria" at bounding box center [147, 382] width 156 height 32
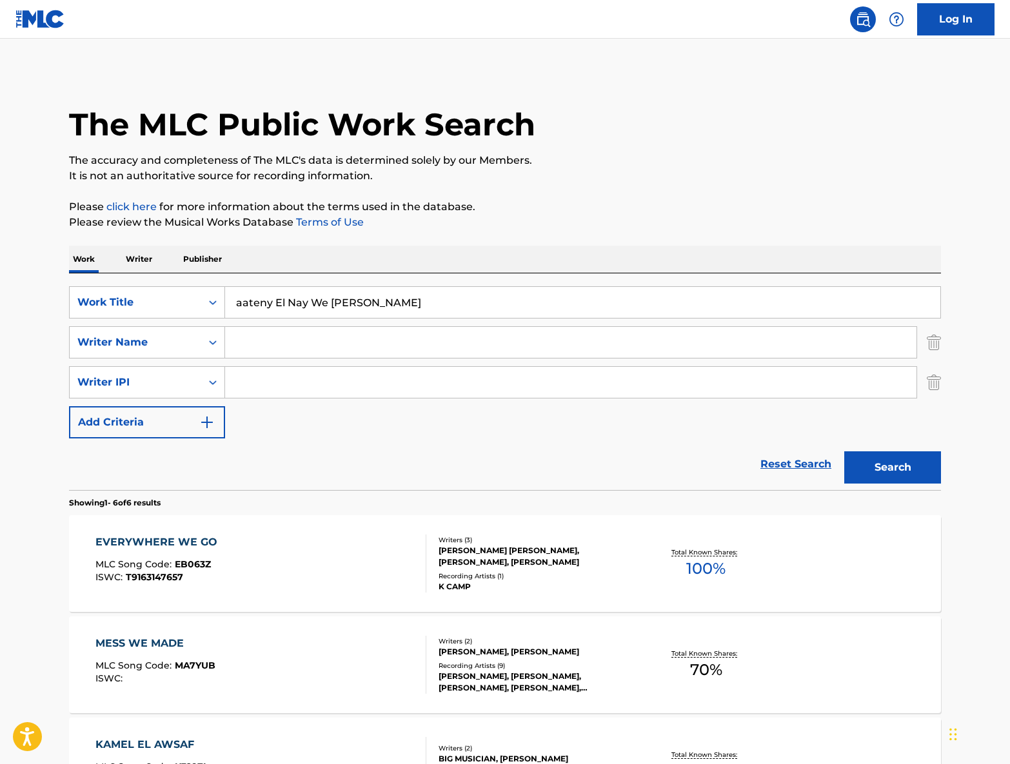
click at [208, 418] on img "Search Form" at bounding box center [206, 422] width 15 height 15
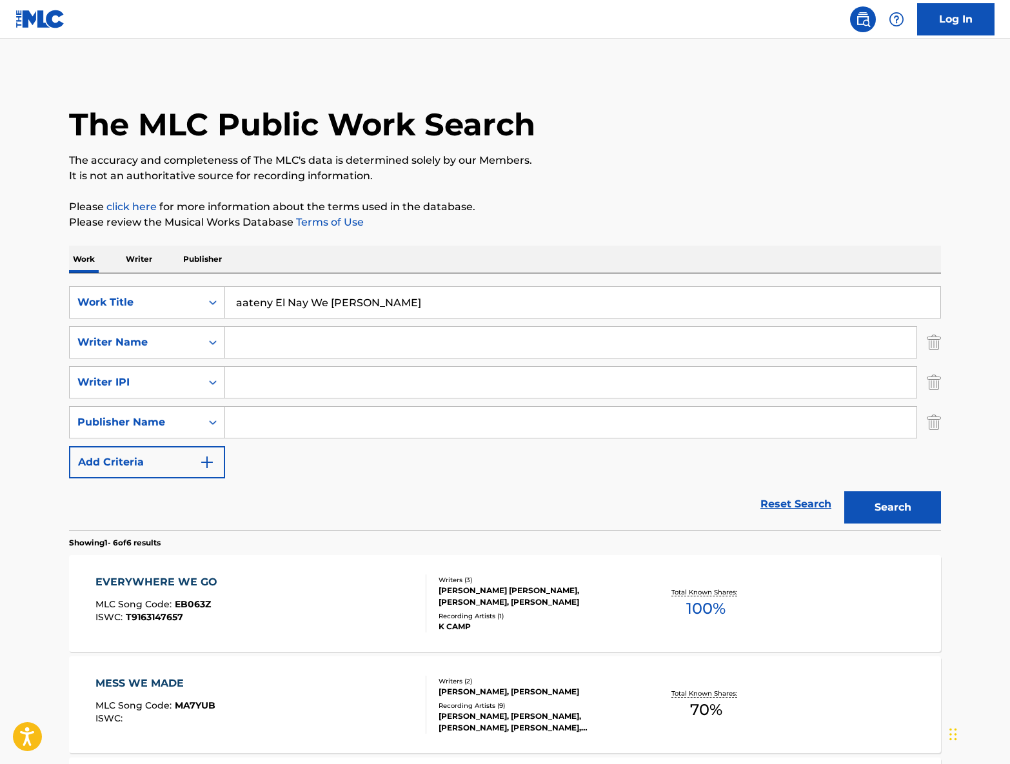
click at [212, 460] on img "Search Form" at bounding box center [206, 461] width 15 height 15
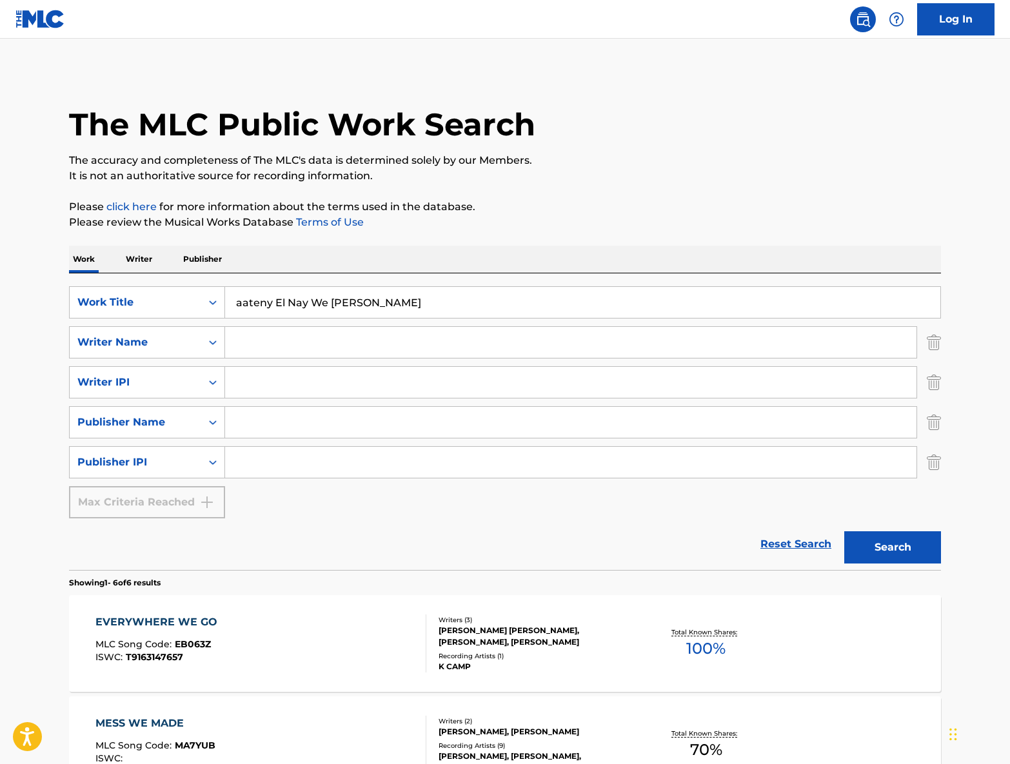
click at [928, 337] on img "Search Form" at bounding box center [933, 342] width 14 height 32
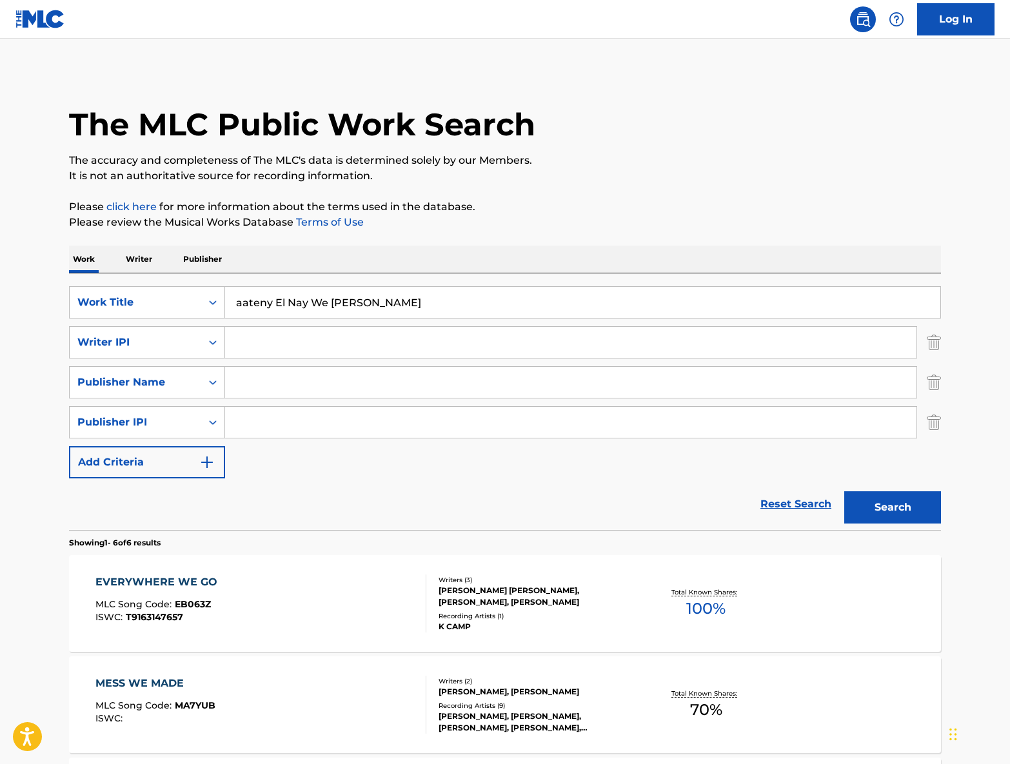
click at [928, 337] on img "Search Form" at bounding box center [933, 342] width 14 height 32
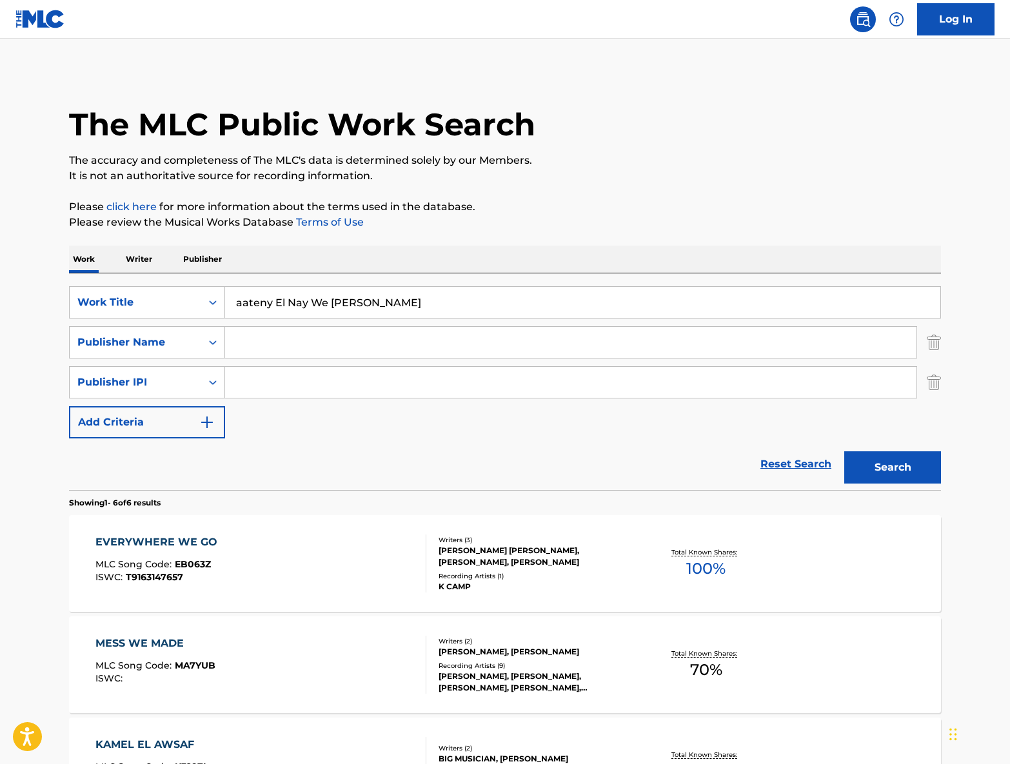
click at [928, 337] on img "Search Form" at bounding box center [933, 342] width 14 height 32
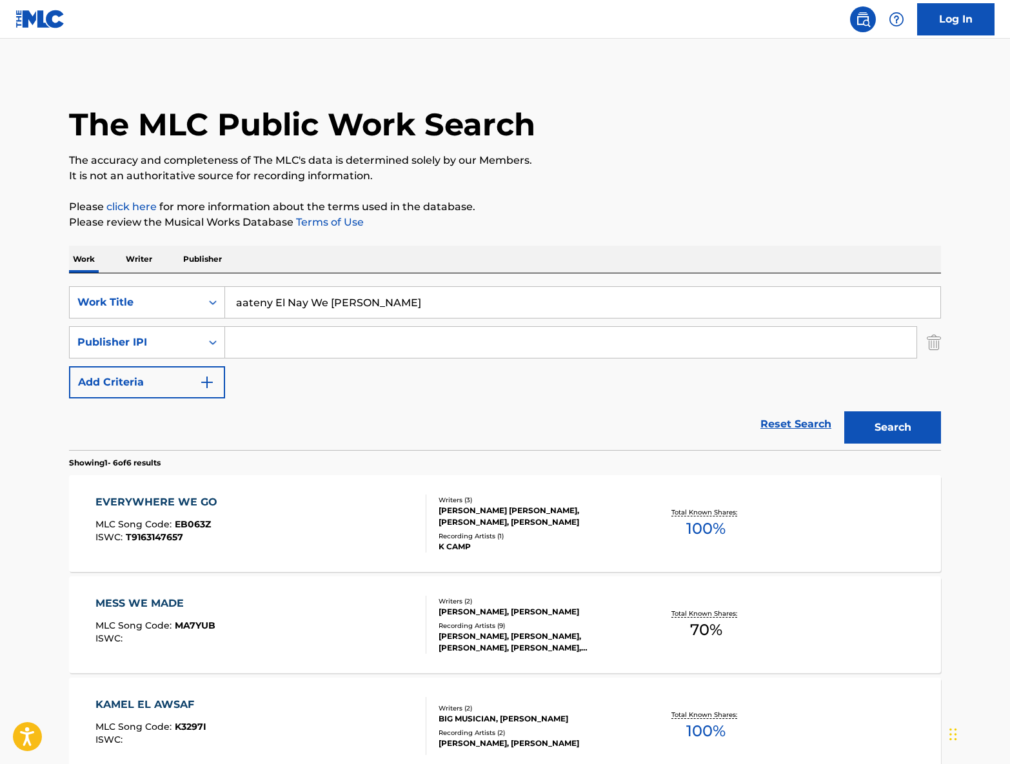
click at [928, 337] on img "Search Form" at bounding box center [933, 342] width 14 height 32
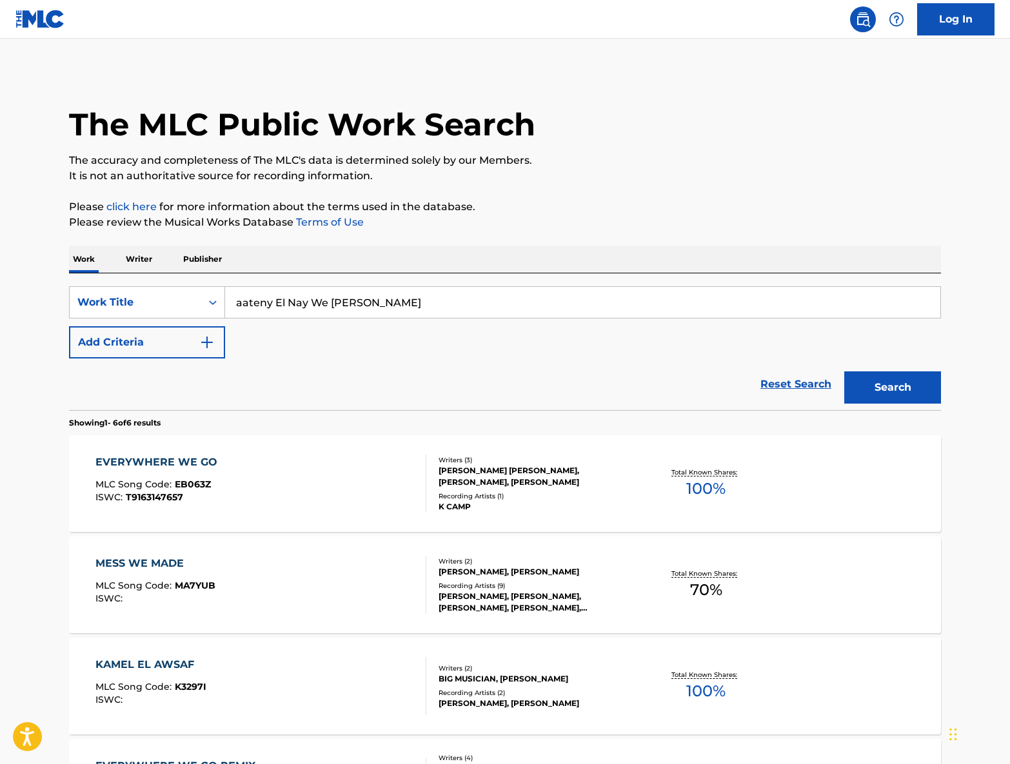
click at [903, 384] on button "Search" at bounding box center [892, 387] width 97 height 32
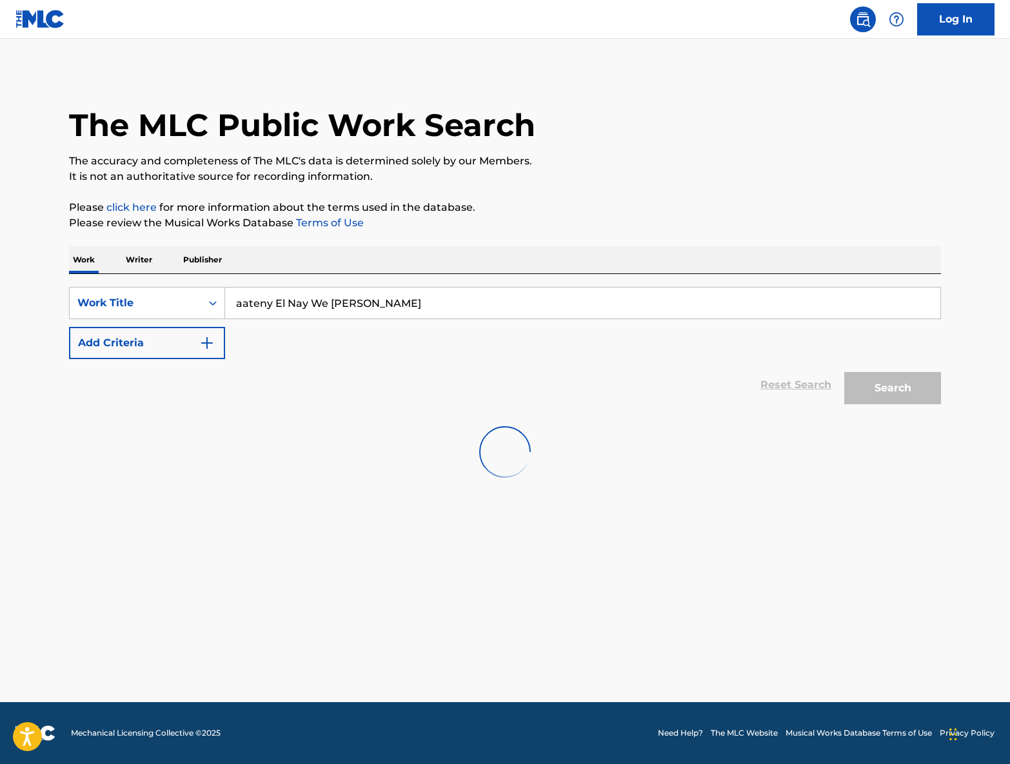
scroll to position [0, 0]
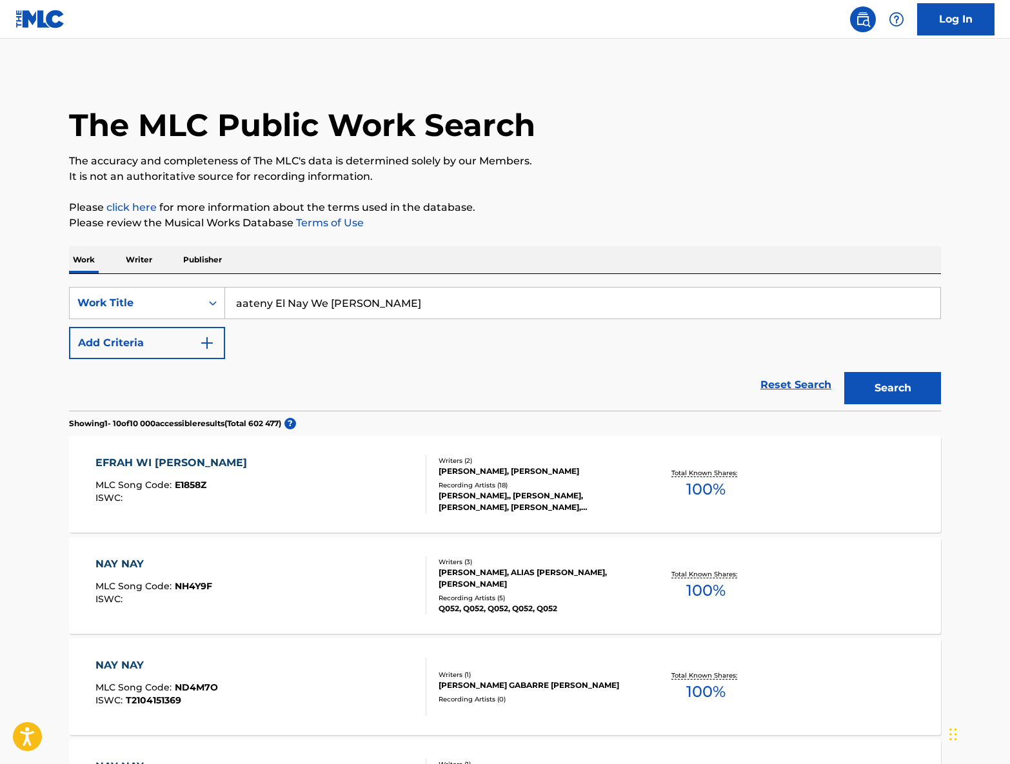
click at [482, 362] on div "Reset Search Search" at bounding box center [505, 385] width 872 height 52
click at [190, 341] on button "Add Criteria" at bounding box center [147, 343] width 156 height 32
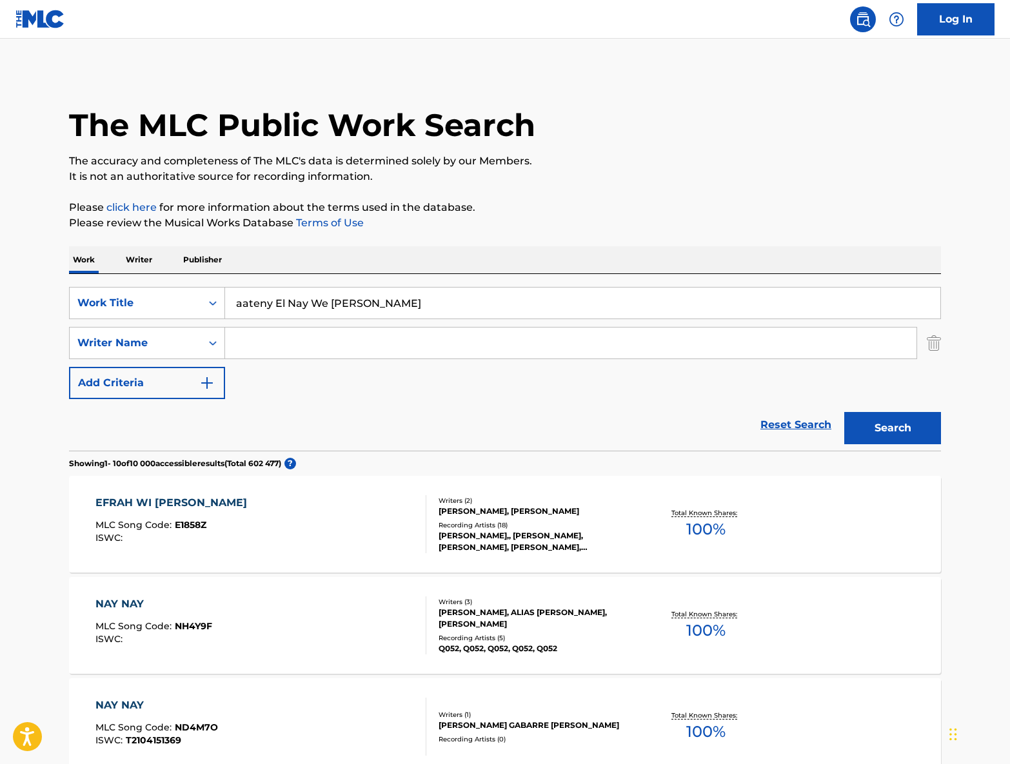
click at [242, 342] on input "Search Form" at bounding box center [570, 342] width 691 height 31
paste input "ateny El Nay We [PERSON_NAME]"
drag, startPoint x: 371, startPoint y: 346, endPoint x: 231, endPoint y: 344, distance: 139.9
click at [230, 344] on input "ateny El Nay We [PERSON_NAME]" at bounding box center [570, 342] width 691 height 31
paste input "[PERSON_NAME] [PERSON_NAME]"
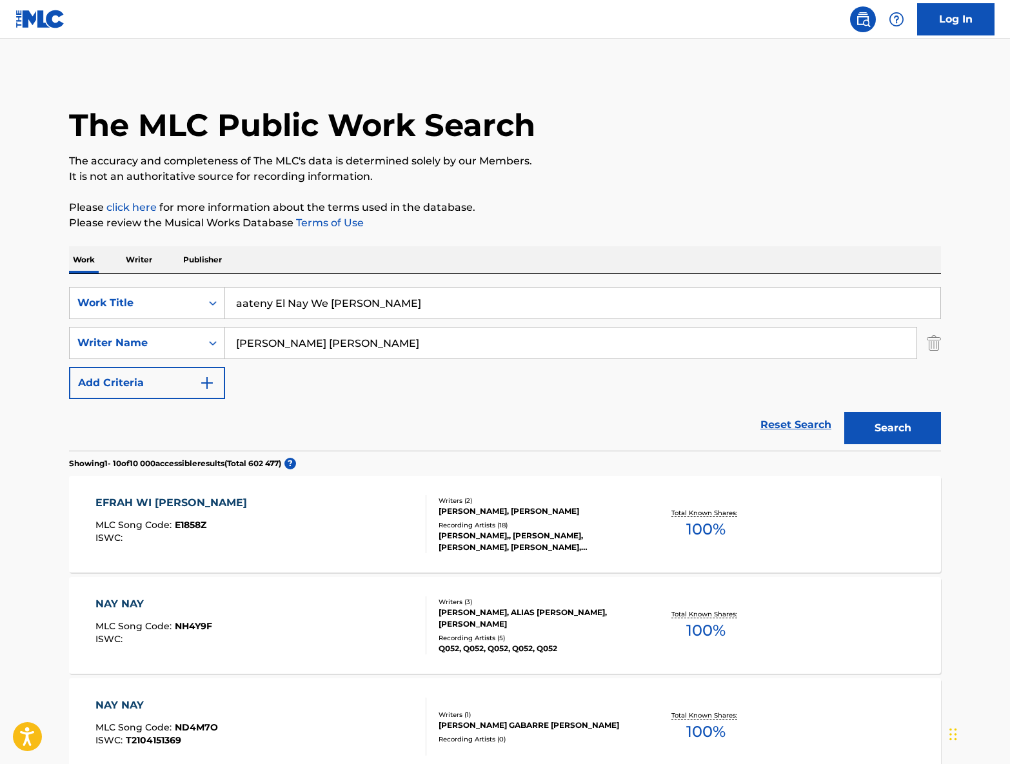
click at [892, 424] on button "Search" at bounding box center [892, 428] width 97 height 32
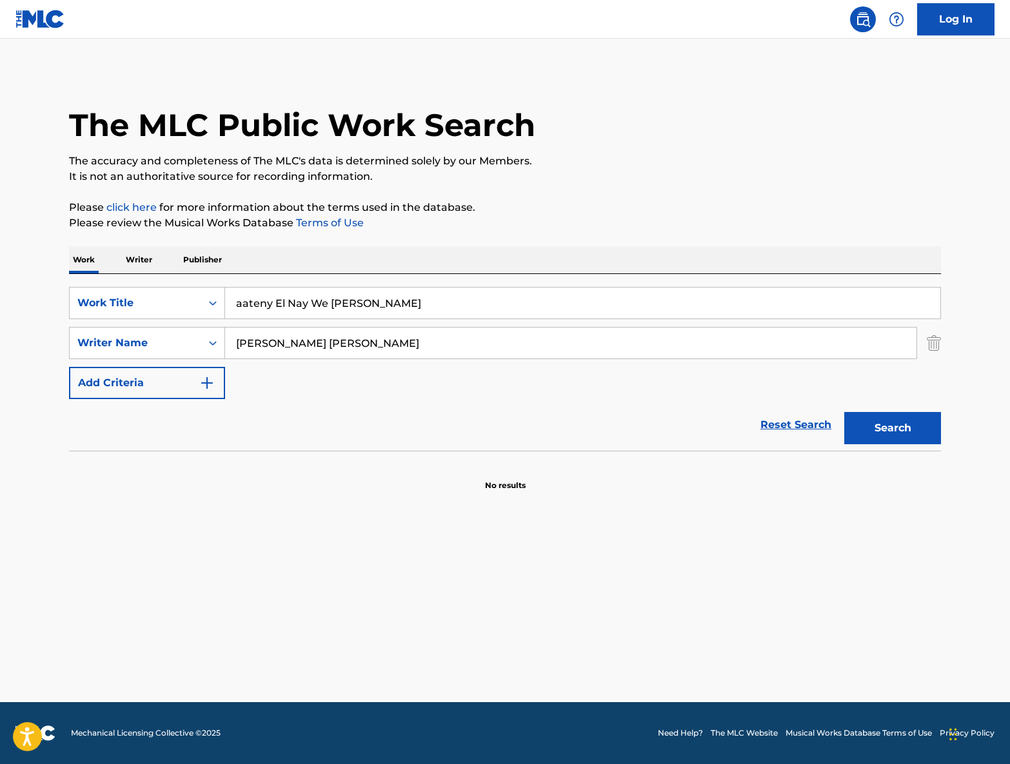
click at [344, 342] on input "[PERSON_NAME] [PERSON_NAME]" at bounding box center [570, 342] width 691 height 31
click at [892, 428] on button "Search" at bounding box center [892, 428] width 97 height 32
drag, startPoint x: 291, startPoint y: 342, endPoint x: 242, endPoint y: 342, distance: 49.0
click at [220, 342] on div "SearchWithCriteria3305949f-f289-485d-b1ae-f659daf7d83c Writer Name [PERSON_NAME]" at bounding box center [505, 343] width 872 height 32
paste input "[PERSON_NAME]"
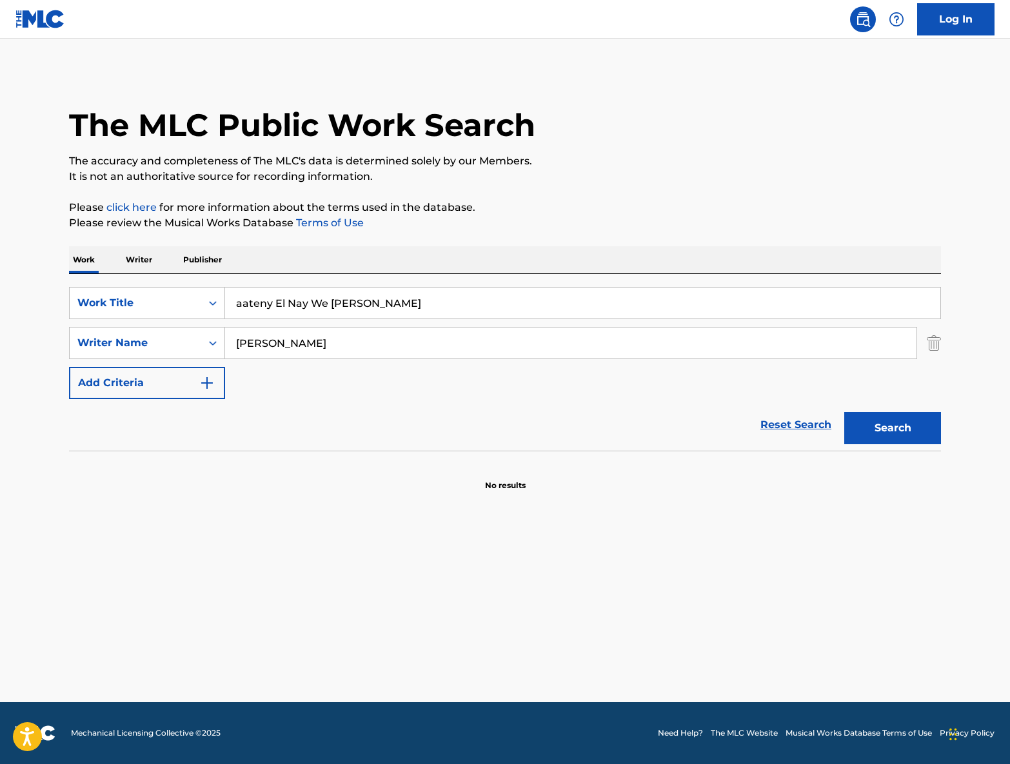
click at [889, 425] on button "Search" at bounding box center [892, 428] width 97 height 32
drag, startPoint x: 352, startPoint y: 347, endPoint x: 227, endPoint y: 342, distance: 125.2
click at [227, 342] on input "[PERSON_NAME]" at bounding box center [570, 342] width 691 height 31
type input "hankeshy"
click at [892, 428] on button "Search" at bounding box center [892, 428] width 97 height 32
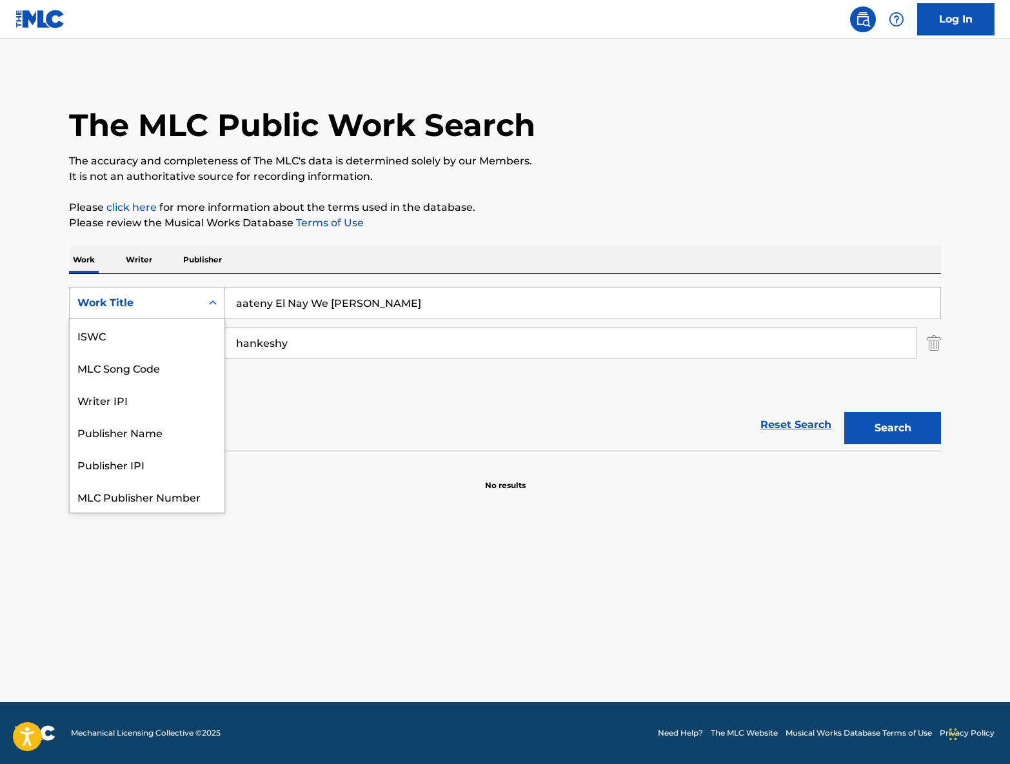
click at [176, 300] on div "Work Title" at bounding box center [135, 302] width 116 height 15
click at [362, 348] on input "hankeshy" at bounding box center [570, 342] width 691 height 31
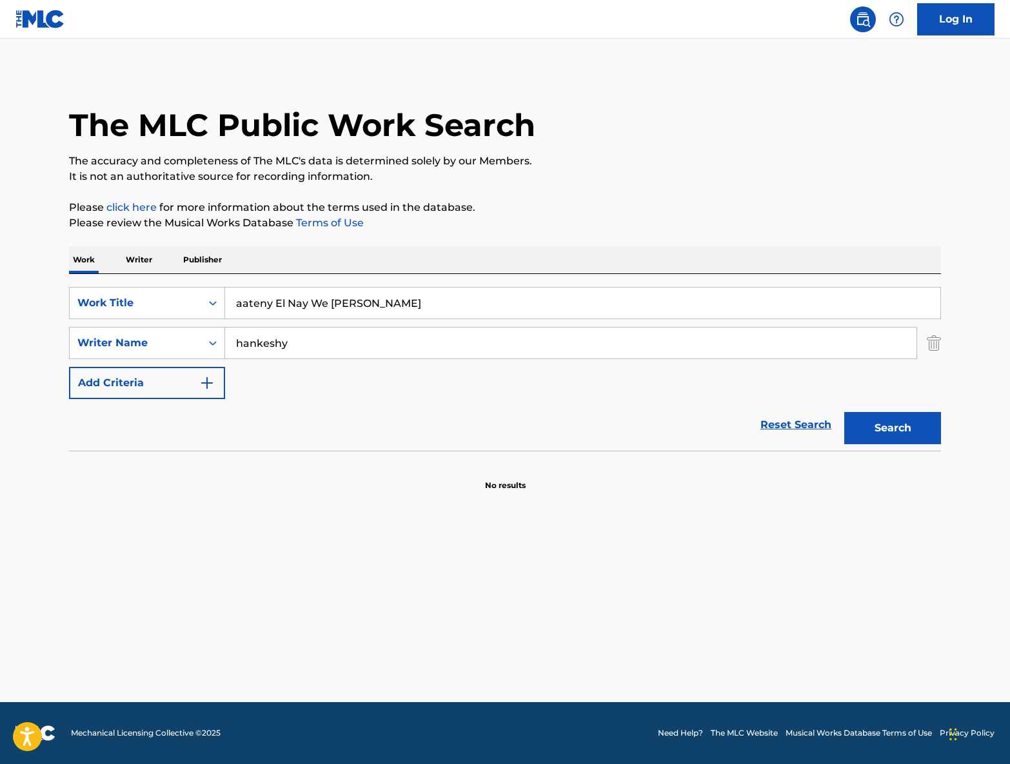
scroll to position [0, 0]
drag, startPoint x: 417, startPoint y: 305, endPoint x: 213, endPoint y: 291, distance: 204.2
click at [213, 291] on div "SearchWithCriteria61c2a611-cd2e-4a67-bf7d-e2594361f6c2 Work Title aateny El Nay…" at bounding box center [505, 303] width 872 height 32
click at [580, 372] on div "SearchWithCriteria61c2a611-cd2e-4a67-bf7d-e2594361f6c2 Work Title SearchWithCri…" at bounding box center [505, 343] width 872 height 112
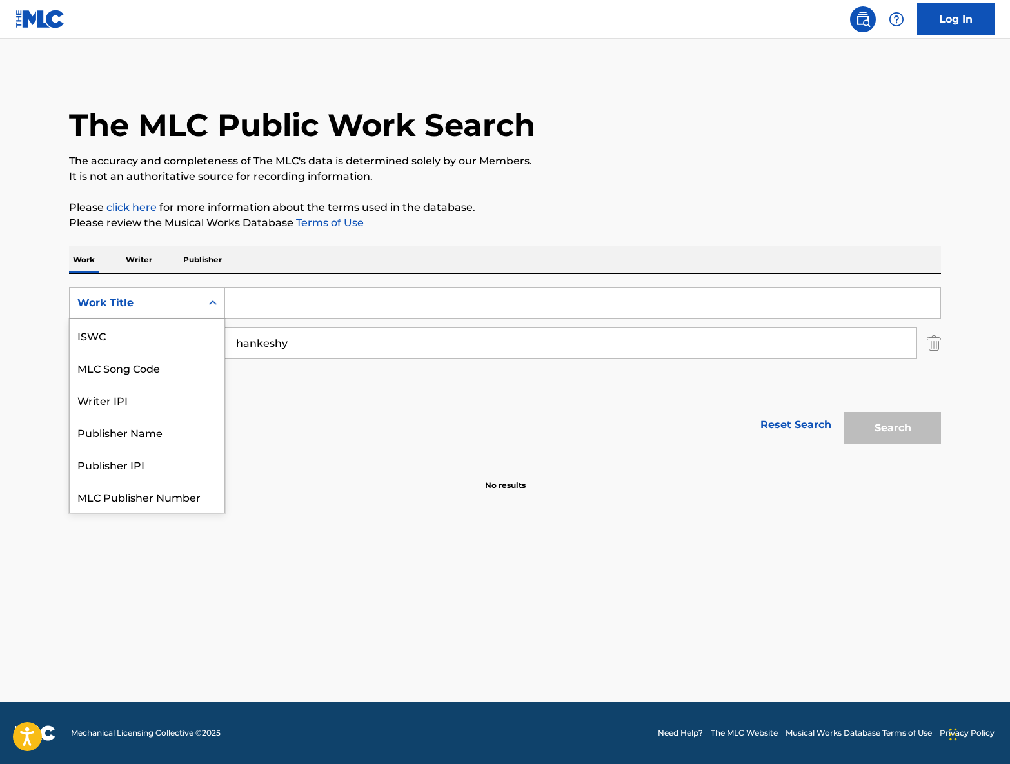
click at [202, 296] on div "Search Form" at bounding box center [212, 302] width 23 height 23
click at [313, 279] on div "SearchWithCriteria61c2a611-cd2e-4a67-bf7d-e2594361f6c2 MLC Song Code, 2 of 7. 7…" at bounding box center [505, 362] width 872 height 177
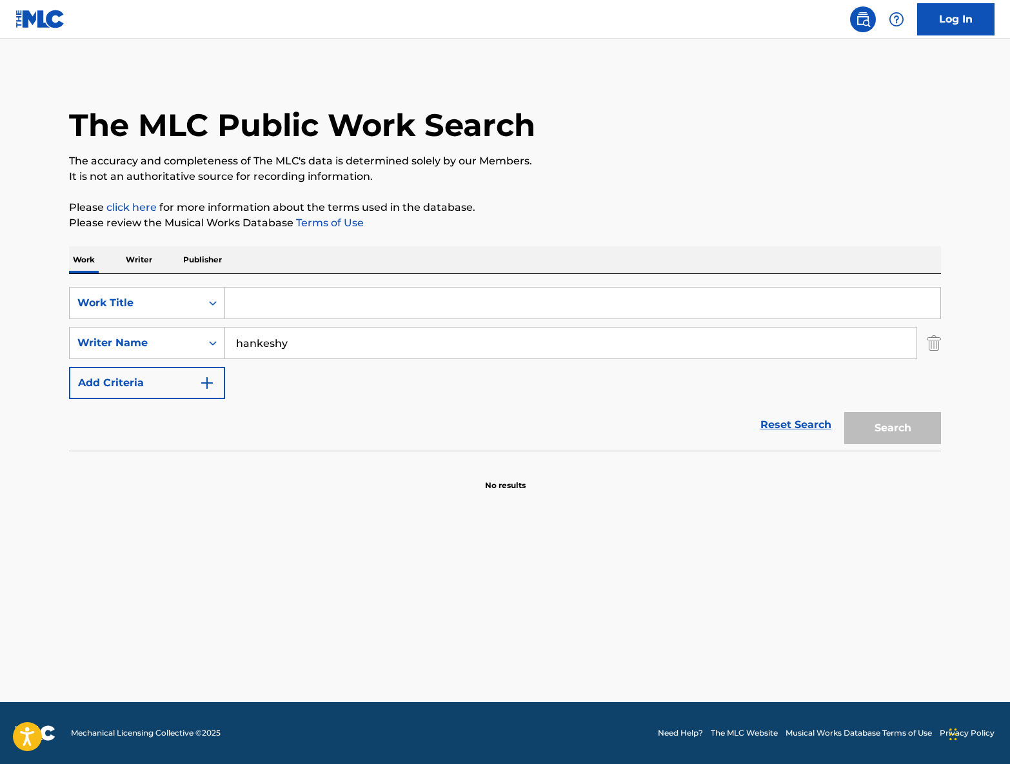
click at [937, 346] on img "Search Form" at bounding box center [933, 343] width 14 height 32
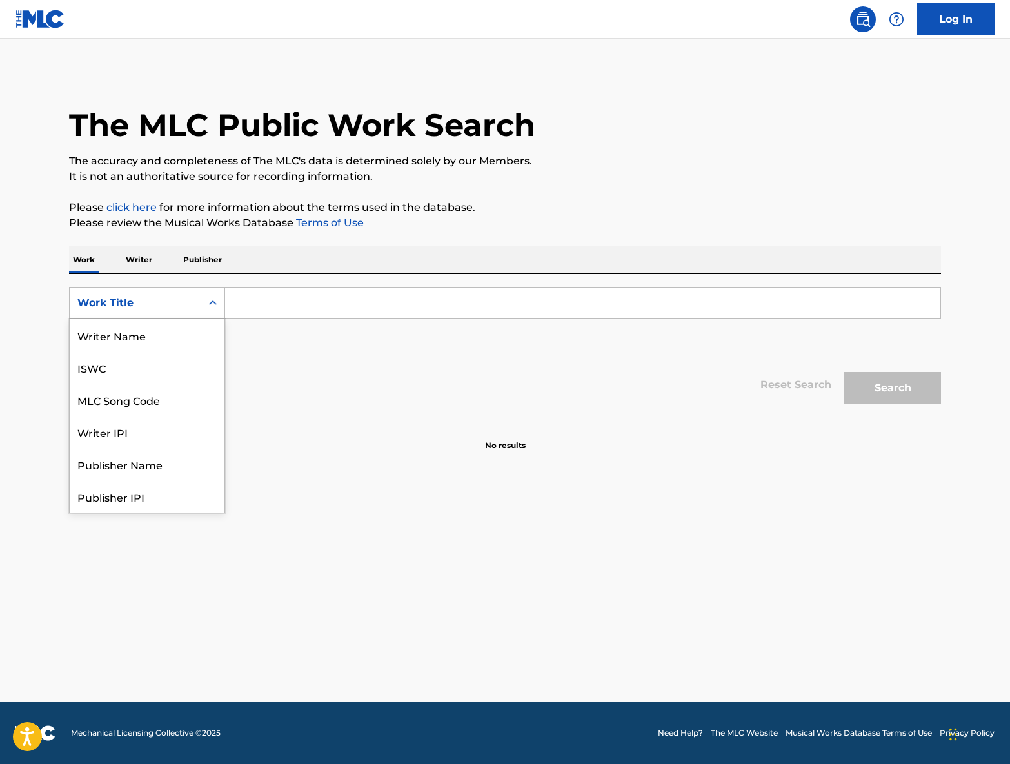
click at [211, 300] on icon "Search Form" at bounding box center [212, 303] width 13 height 13
click at [451, 240] on div "The MLC Public Work Search The accuracy and completeness of The MLC's data is d…" at bounding box center [505, 261] width 903 height 380
